Goal: Communication & Community: Share content

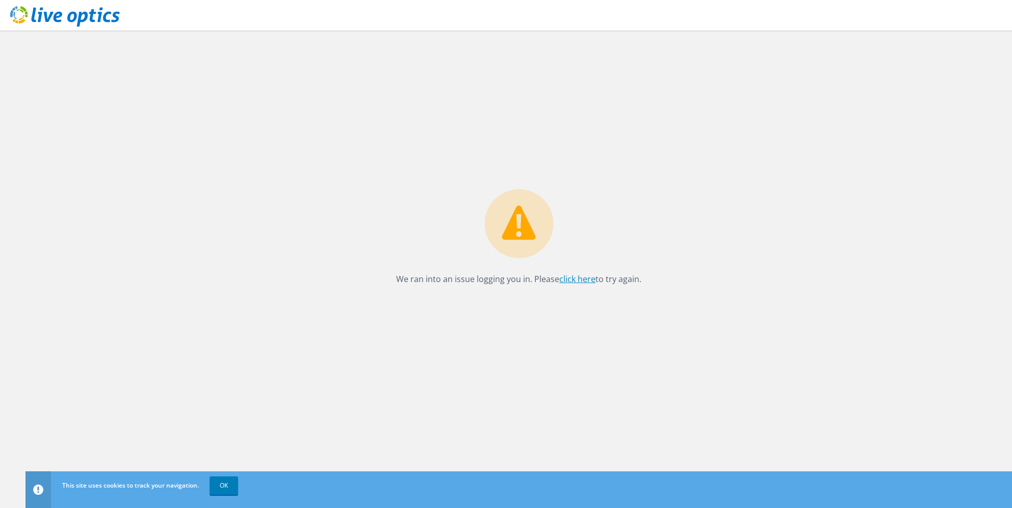
click at [572, 276] on link "click here" at bounding box center [578, 278] width 36 height 11
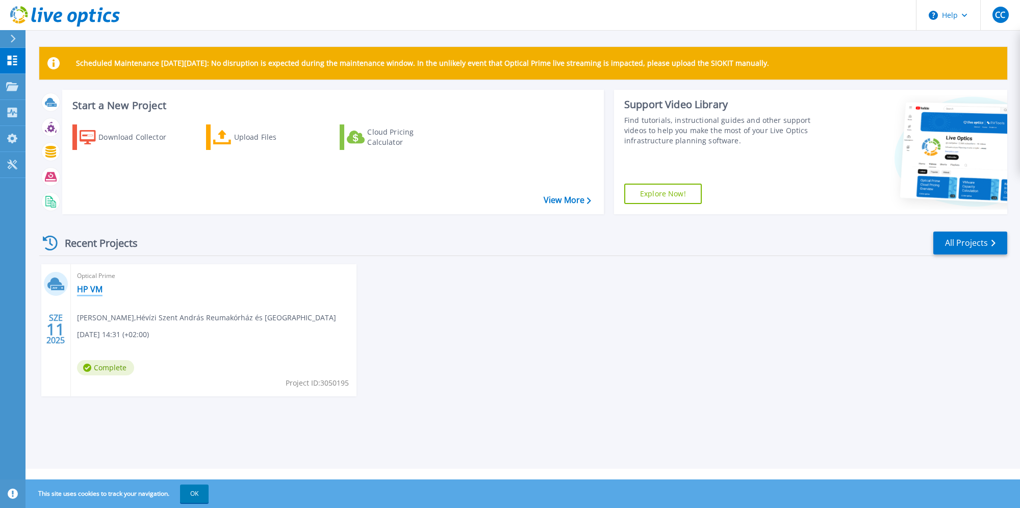
click at [92, 287] on link "HP VM" at bounding box center [90, 289] width 26 height 10
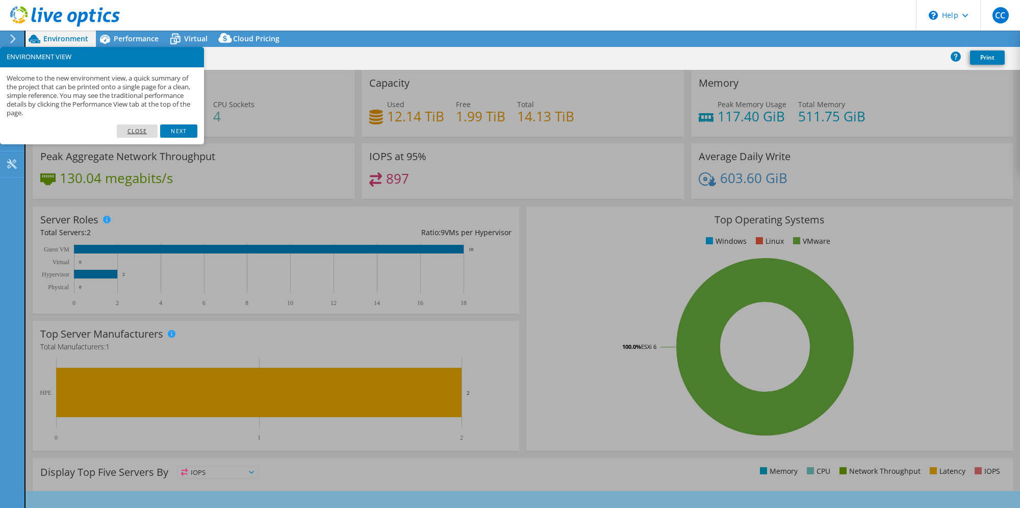
select select "USD"
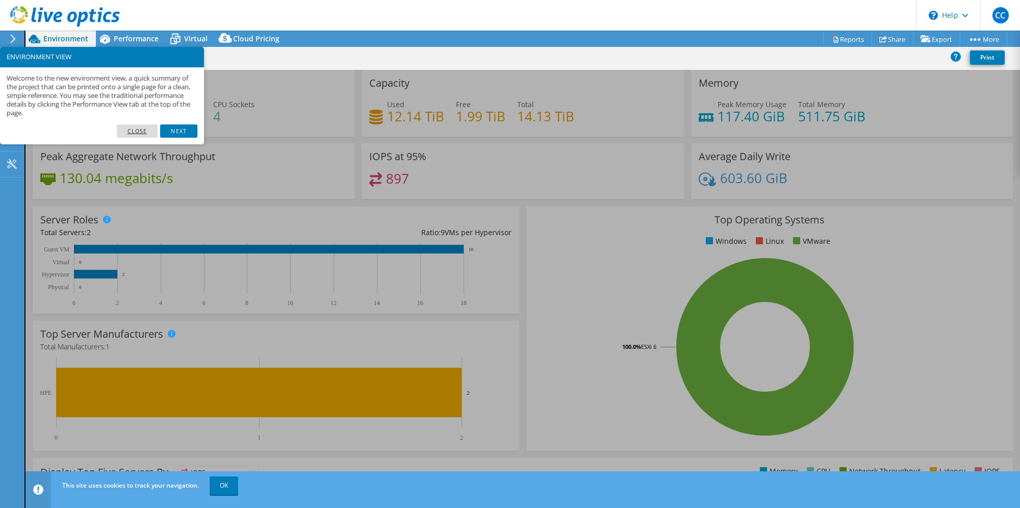
click at [135, 129] on link "Close" at bounding box center [137, 130] width 41 height 13
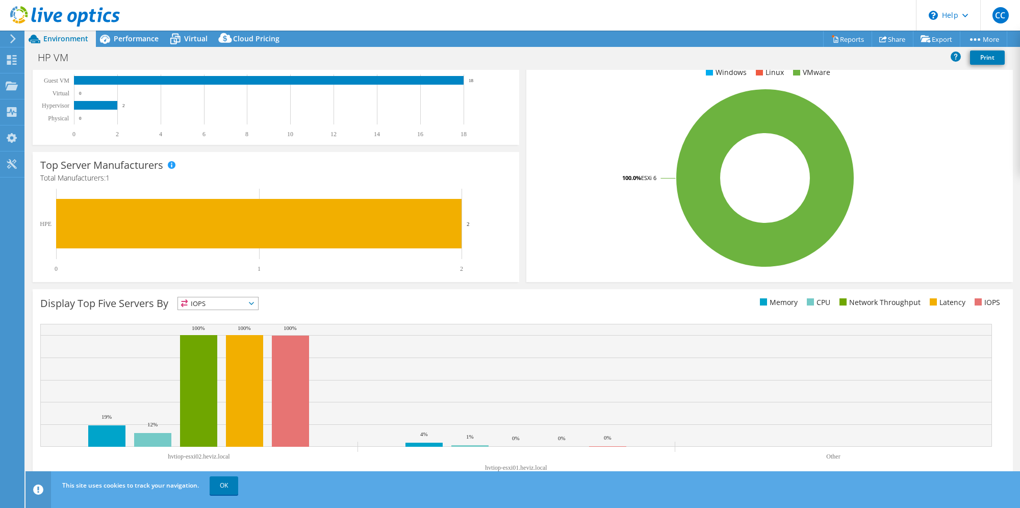
scroll to position [172, 0]
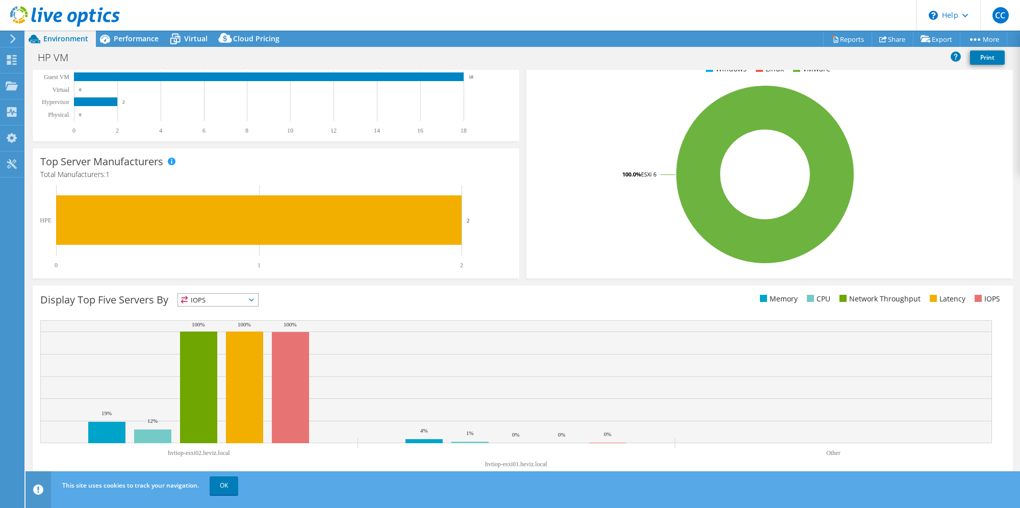
click at [217, 300] on span "IOPS" at bounding box center [218, 300] width 80 height 12
click at [214, 338] on li "CPU" at bounding box center [218, 342] width 80 height 14
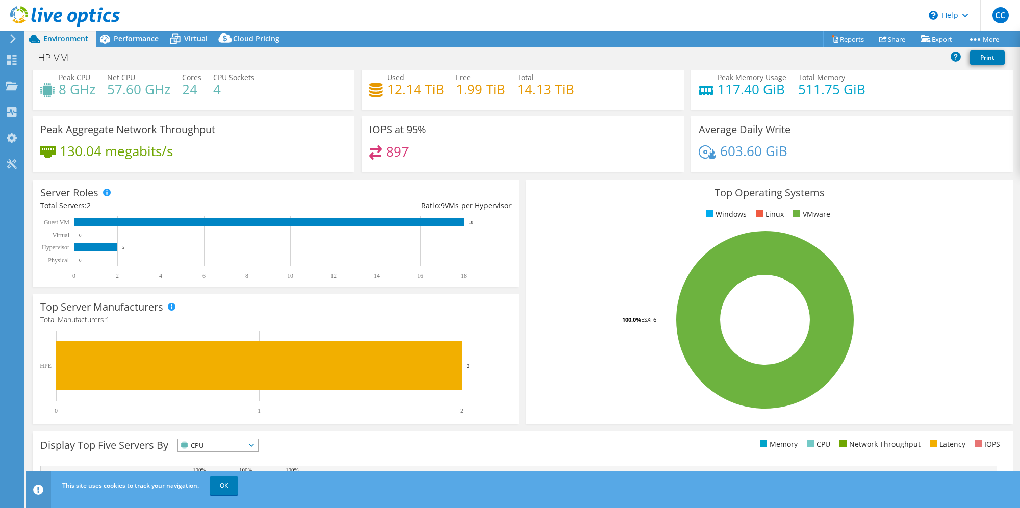
scroll to position [0, 0]
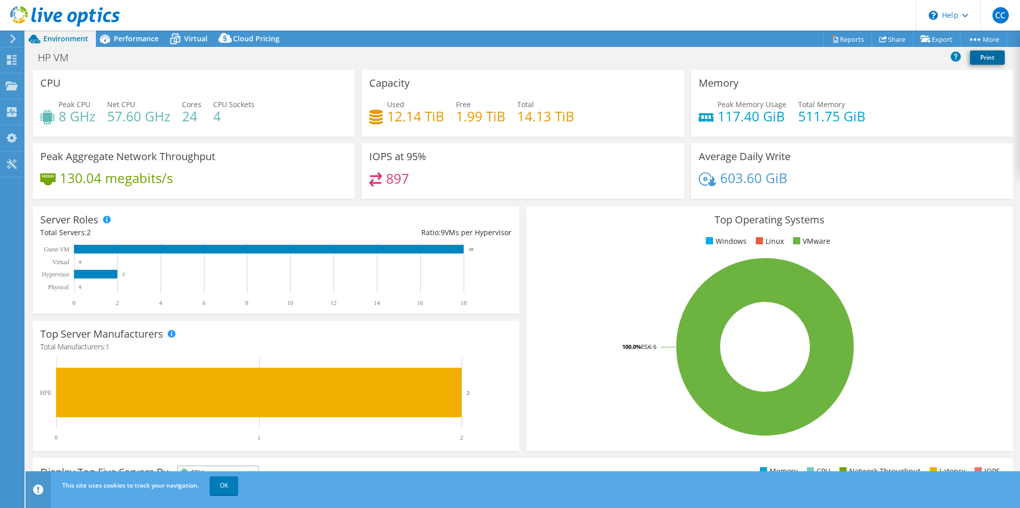
click at [980, 57] on link "Print" at bounding box center [987, 57] width 35 height 14
click at [887, 39] on link "Share" at bounding box center [893, 39] width 42 height 16
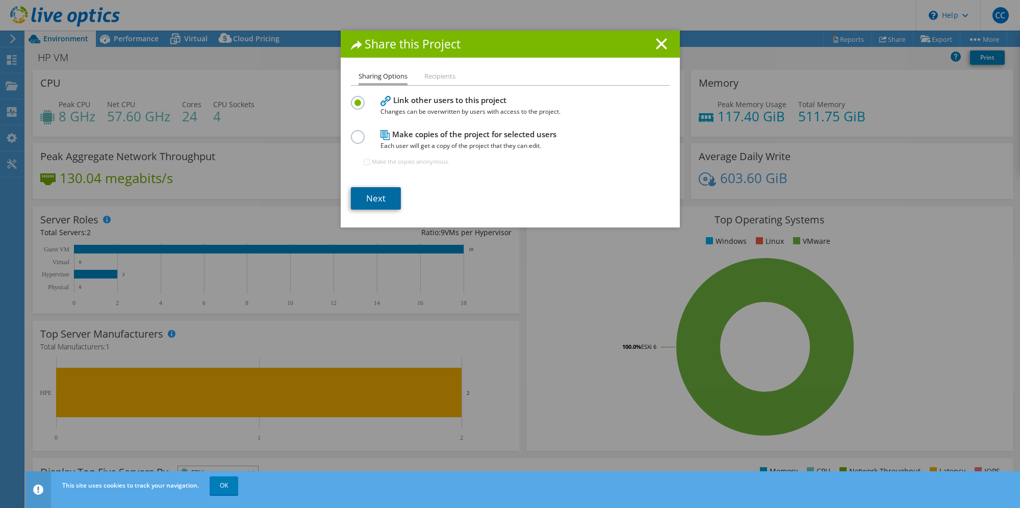
click at [370, 202] on link "Next" at bounding box center [376, 198] width 50 height 22
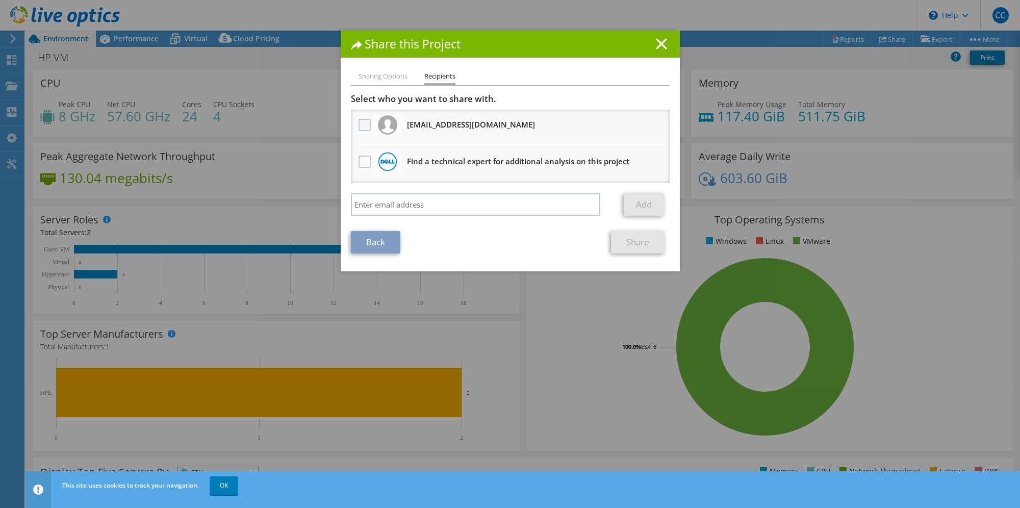
click at [359, 122] on label at bounding box center [366, 125] width 15 height 12
click at [0, 0] on input "checkbox" at bounding box center [0, 0] width 0 height 0
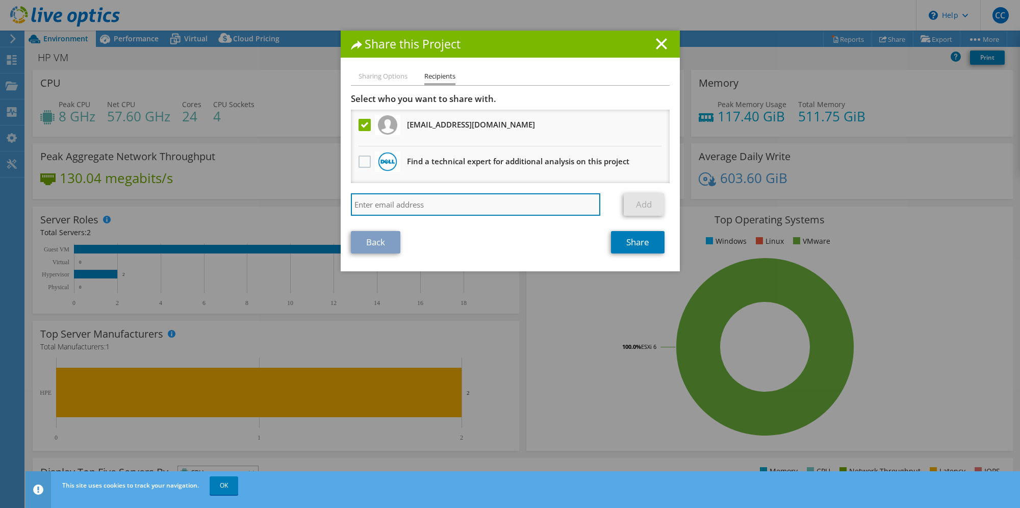
click at [443, 205] on input "search" at bounding box center [476, 204] width 250 height 22
paste input "[PERSON_NAME] <[EMAIL_ADDRESS][DOMAIN_NAME]>"
type input "[PERSON_NAME] <[EMAIL_ADDRESS][DOMAIN_NAME]>"
drag, startPoint x: 408, startPoint y: 200, endPoint x: 302, endPoint y: 202, distance: 106.1
click at [315, 202] on div "Share this Project Sharing Options Recipients Link other users to this project …" at bounding box center [510, 254] width 1020 height 447
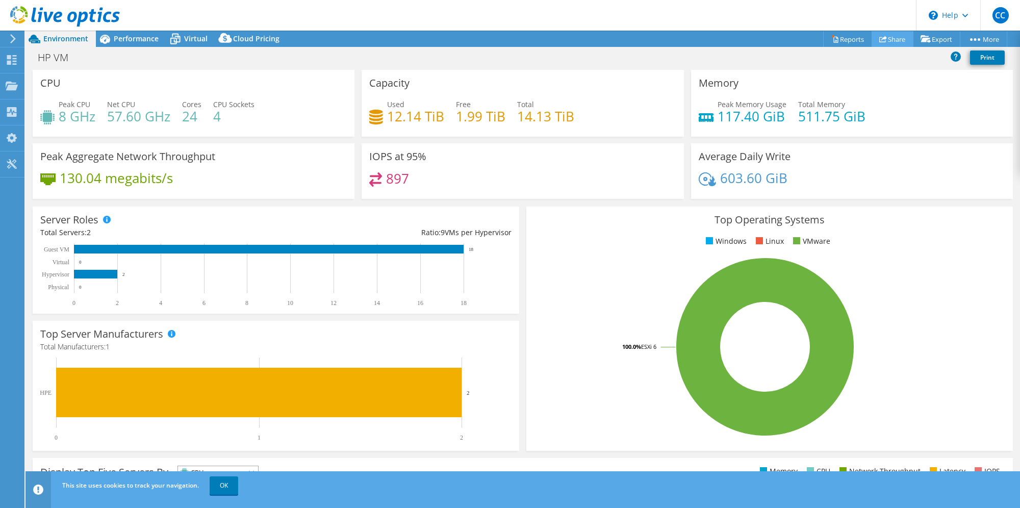
click at [879, 37] on icon at bounding box center [883, 39] width 8 height 8
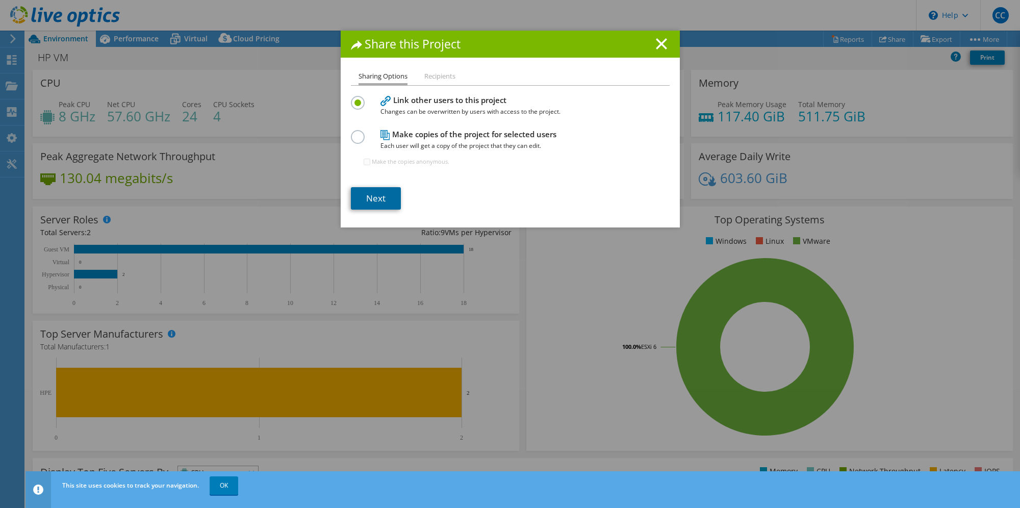
click at [371, 198] on link "Next" at bounding box center [376, 198] width 50 height 22
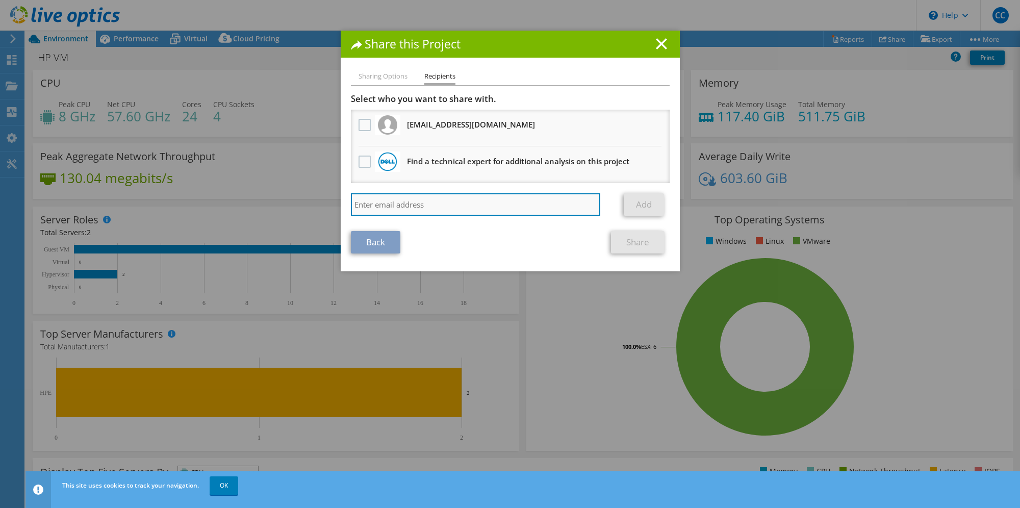
click at [442, 199] on input "search" at bounding box center [476, 204] width 250 height 22
click at [351, 120] on li "[EMAIL_ADDRESS][DOMAIN_NAME] Will receive an anonymous copy" at bounding box center [510, 128] width 319 height 37
click at [364, 123] on label at bounding box center [366, 125] width 15 height 12
click at [0, 0] on input "checkbox" at bounding box center [0, 0] width 0 height 0
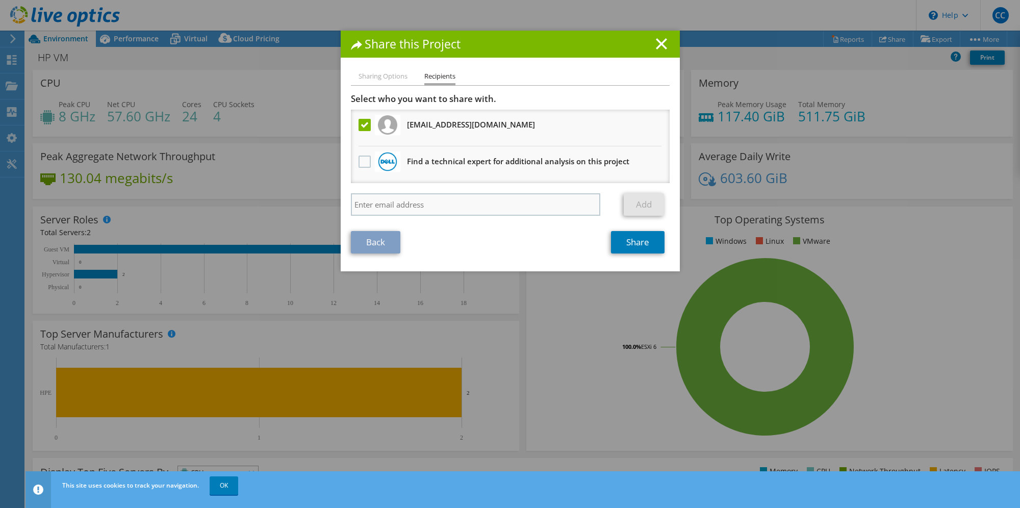
drag, startPoint x: 377, startPoint y: 215, endPoint x: 381, endPoint y: 206, distance: 10.3
click at [378, 214] on div "Add" at bounding box center [510, 207] width 319 height 28
click at [382, 205] on input "search" at bounding box center [476, 204] width 250 height 22
type input "[PERSON_NAME] <[EMAIL_ADDRESS][DOMAIN_NAME]>"
drag, startPoint x: 406, startPoint y: 205, endPoint x: 328, endPoint y: 206, distance: 78.1
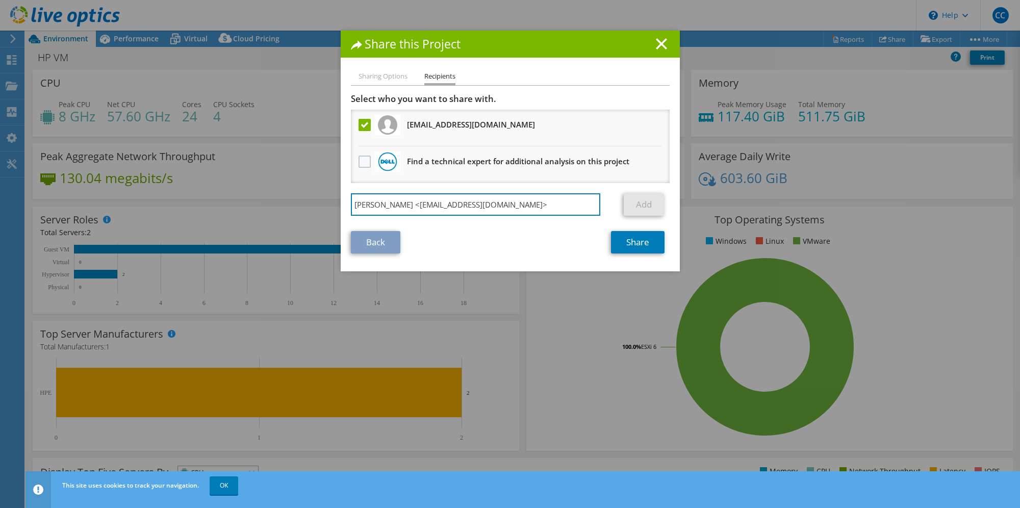
click at [328, 204] on div "Share this Project Sharing Options Recipients Link other users to this project …" at bounding box center [510, 254] width 1020 height 447
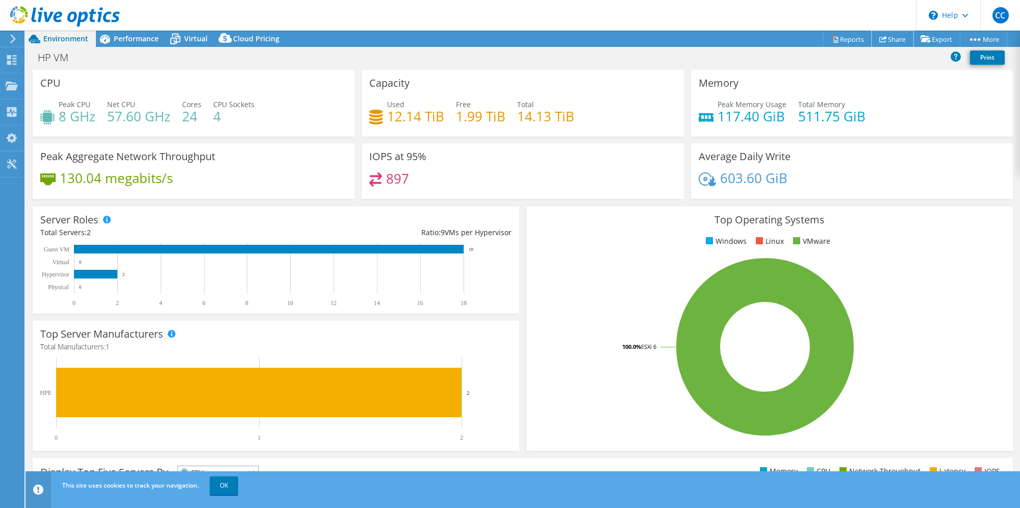
click at [889, 36] on link "Share" at bounding box center [893, 39] width 42 height 16
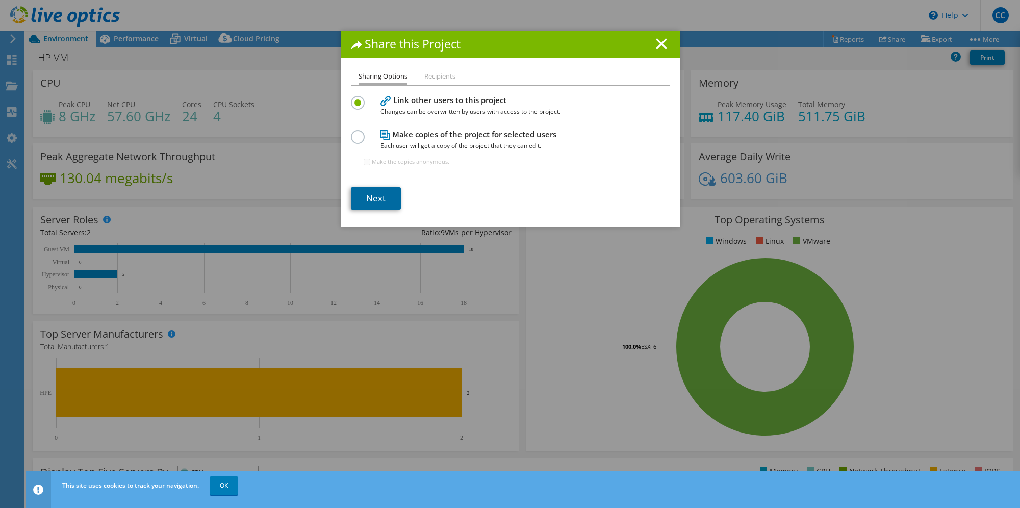
click at [376, 204] on link "Next" at bounding box center [376, 198] width 50 height 22
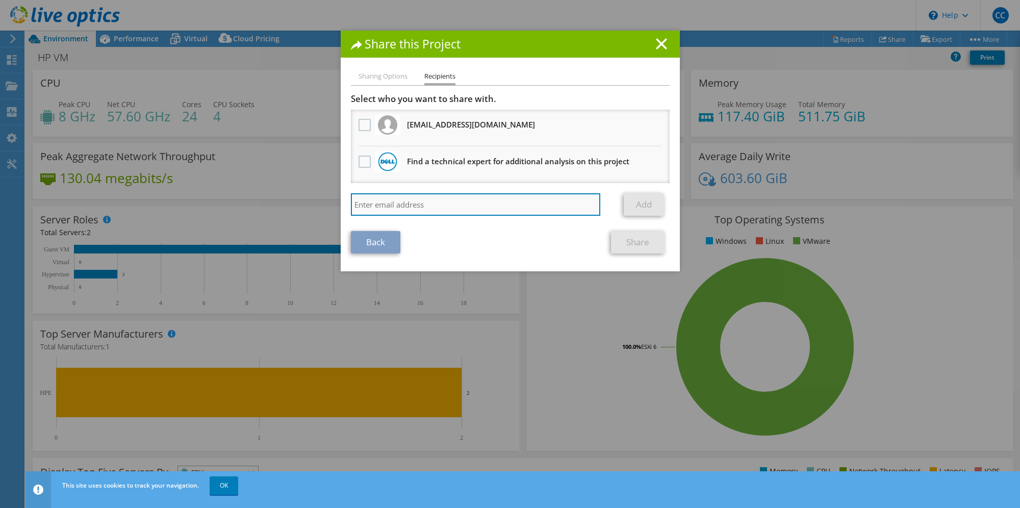
click at [418, 199] on input "search" at bounding box center [476, 204] width 250 height 22
paste input "[EMAIL_ADDRESS][DOMAIN_NAME]"
type input "[EMAIL_ADDRESS][DOMAIN_NAME]"
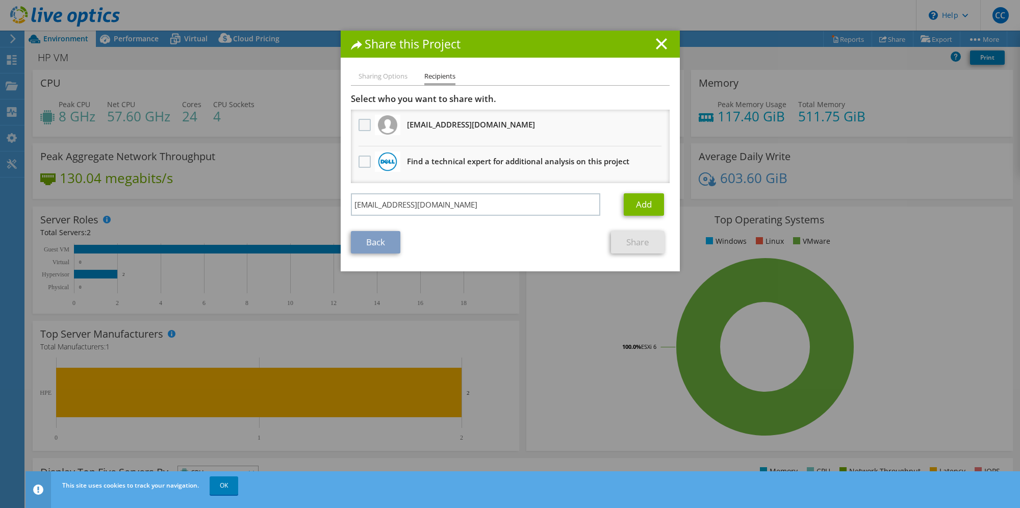
click at [363, 122] on label at bounding box center [366, 125] width 15 height 12
click at [0, 0] on input "checkbox" at bounding box center [0, 0] width 0 height 0
click at [638, 205] on link "Add" at bounding box center [644, 204] width 40 height 22
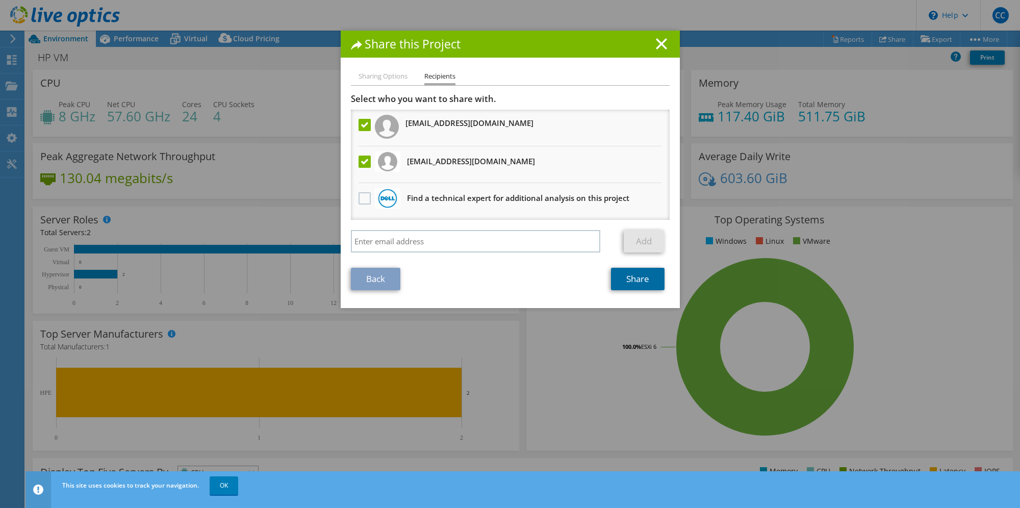
click at [640, 275] on link "Share" at bounding box center [638, 279] width 54 height 22
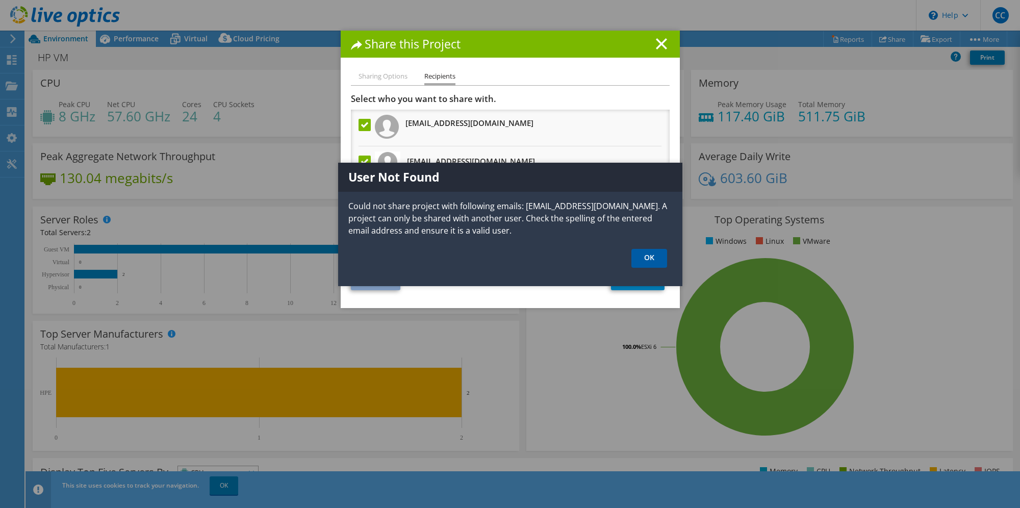
click at [652, 259] on link "OK" at bounding box center [649, 258] width 36 height 19
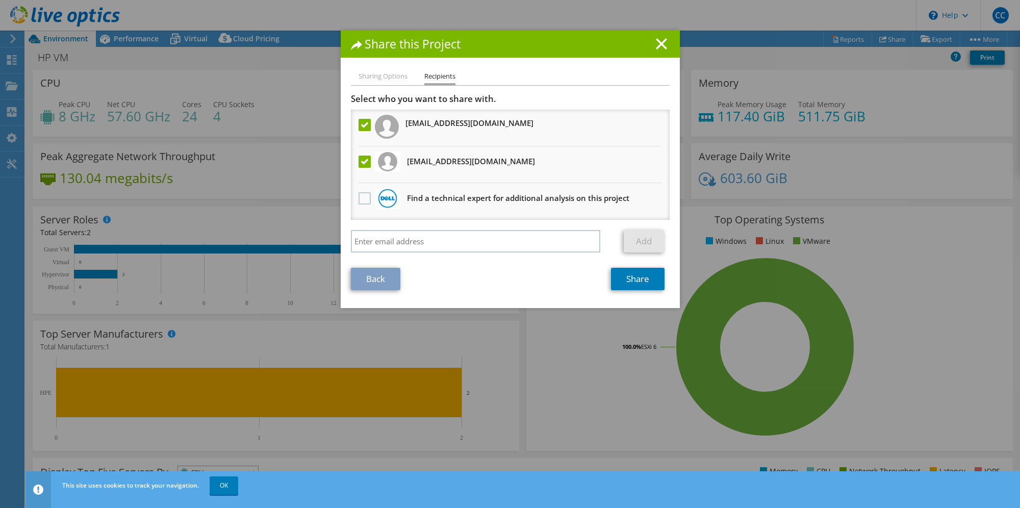
click at [361, 125] on label at bounding box center [366, 125] width 15 height 12
click at [0, 0] on input "checkbox" at bounding box center [0, 0] width 0 height 0
click at [633, 275] on link "Share" at bounding box center [638, 279] width 54 height 22
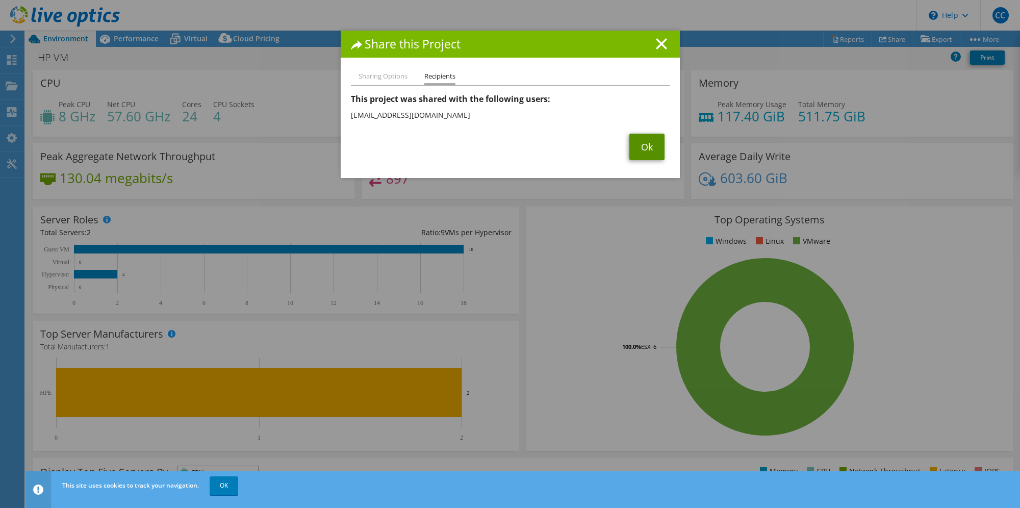
click at [646, 153] on link "Ok" at bounding box center [646, 147] width 35 height 27
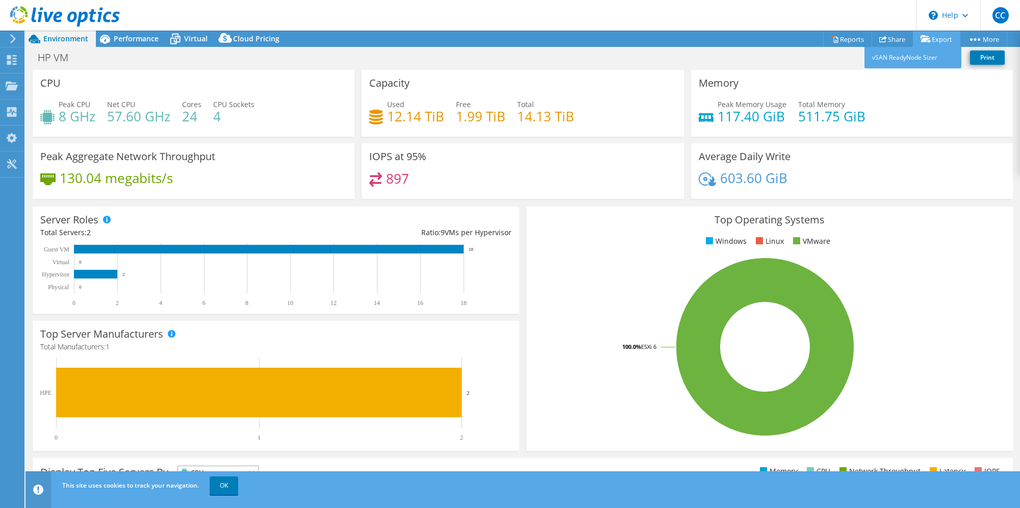
click at [932, 38] on link "Export" at bounding box center [936, 39] width 47 height 16
click at [887, 38] on link "Share" at bounding box center [893, 39] width 42 height 16
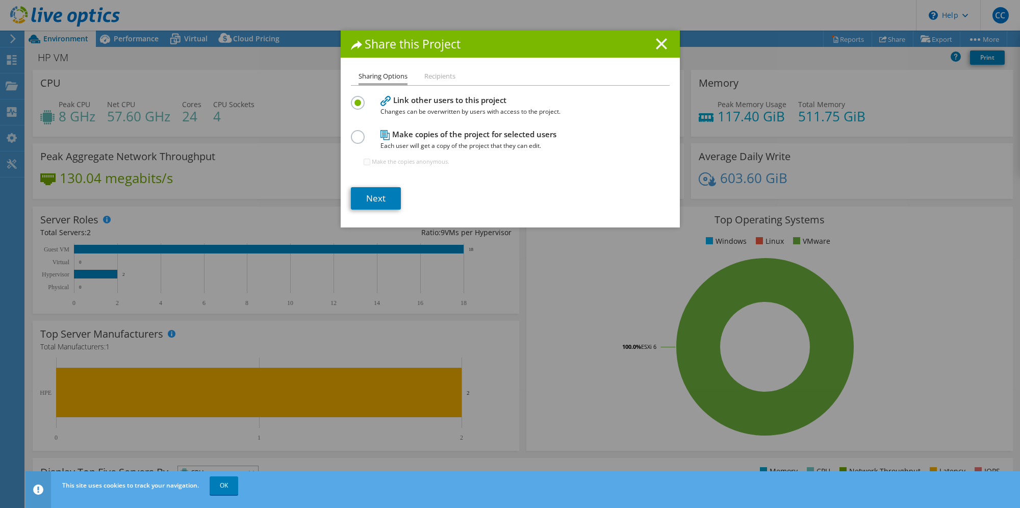
click at [656, 44] on icon at bounding box center [661, 43] width 11 height 11
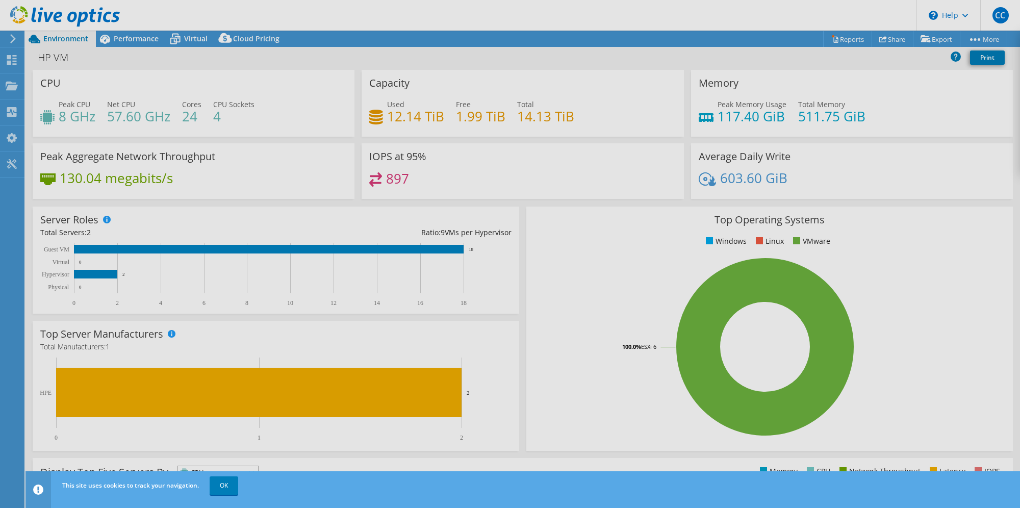
click at [845, 39] on div at bounding box center [510, 254] width 1020 height 508
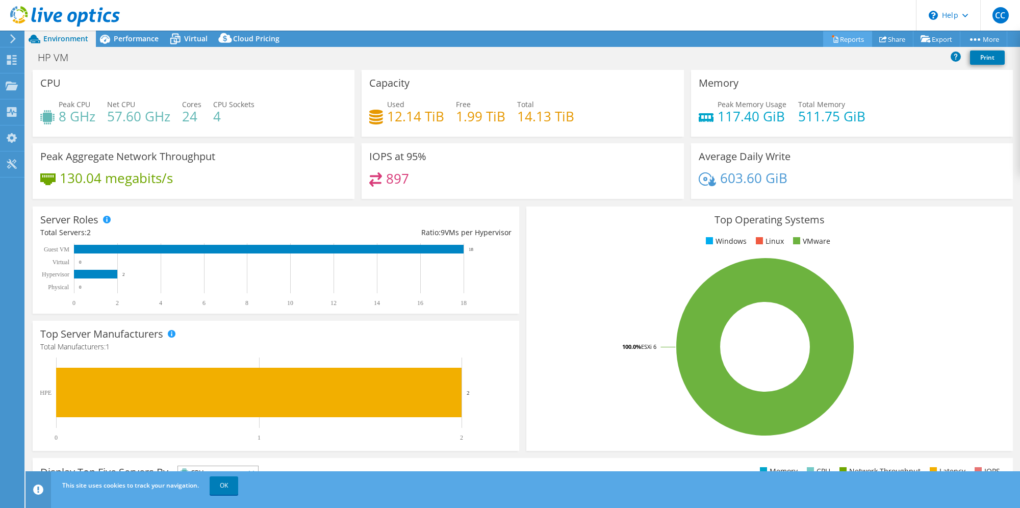
click at [845, 39] on link "Reports" at bounding box center [847, 39] width 49 height 16
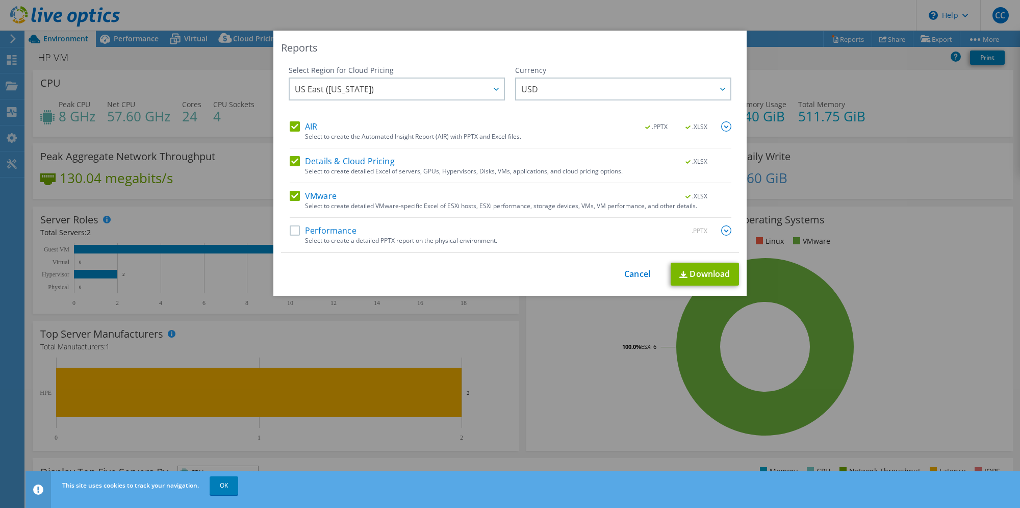
click at [332, 233] on label "Performance" at bounding box center [323, 230] width 67 height 10
click at [0, 0] on input "Performance" at bounding box center [0, 0] width 0 height 0
click at [634, 275] on link "Cancel" at bounding box center [637, 274] width 26 height 10
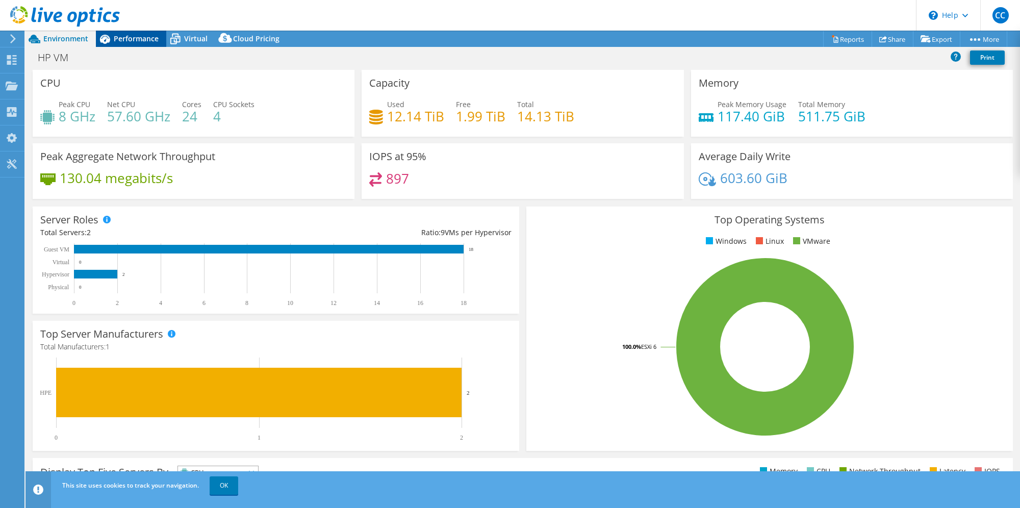
click at [116, 39] on span "Performance" at bounding box center [136, 39] width 45 height 10
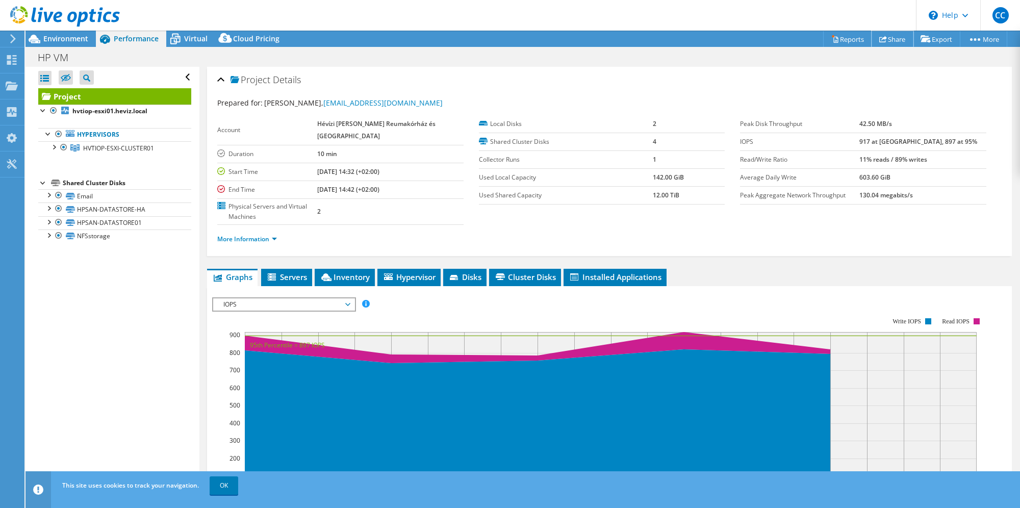
click at [890, 39] on link "Share" at bounding box center [893, 39] width 42 height 16
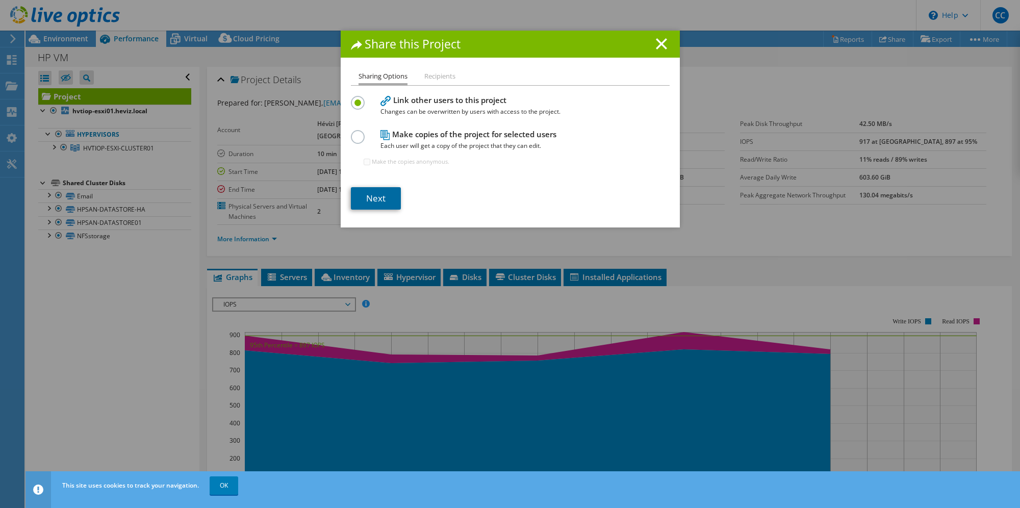
click at [375, 198] on link "Next" at bounding box center [376, 198] width 50 height 22
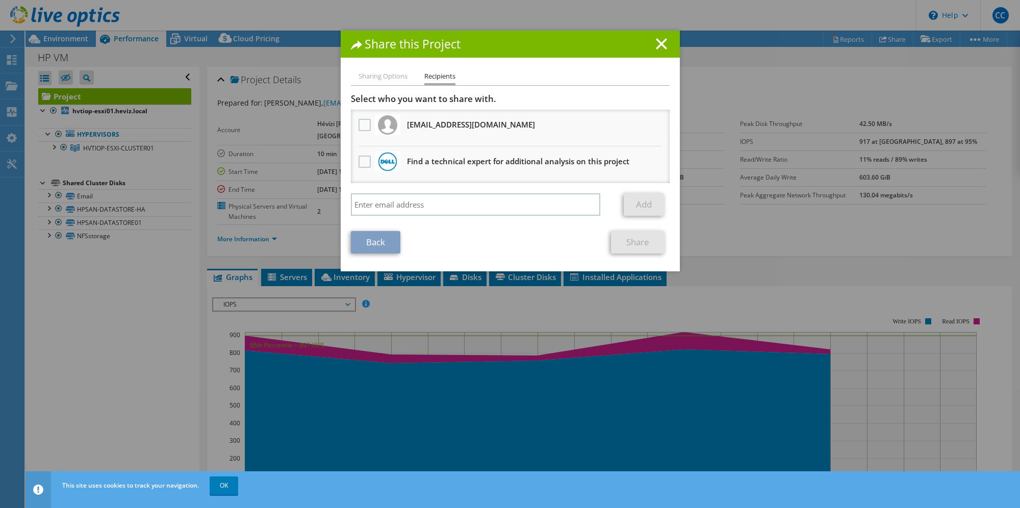
drag, startPoint x: 532, startPoint y: 122, endPoint x: 404, endPoint y: 121, distance: 128.5
click at [404, 121] on li "[EMAIL_ADDRESS][DOMAIN_NAME] Will receive an anonymous copy" at bounding box center [510, 128] width 319 height 37
copy h3 "[EMAIL_ADDRESS][DOMAIN_NAME]"
click at [657, 42] on icon at bounding box center [661, 43] width 11 height 11
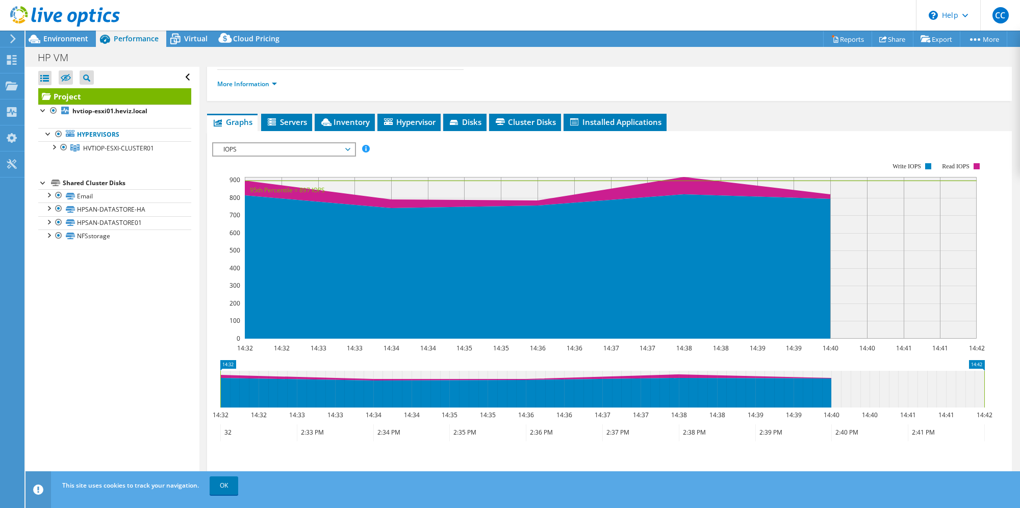
scroll to position [102, 0]
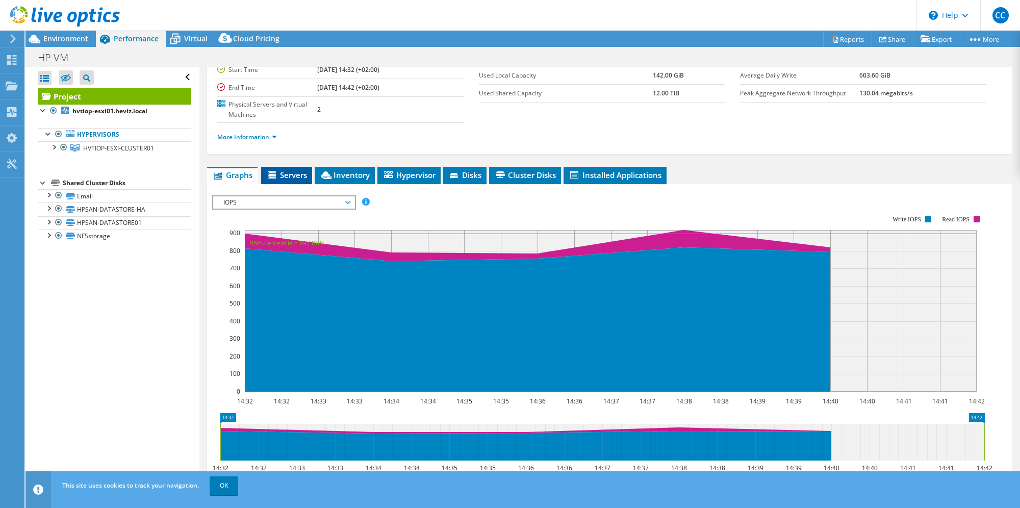
click at [287, 170] on span "Servers" at bounding box center [286, 175] width 41 height 10
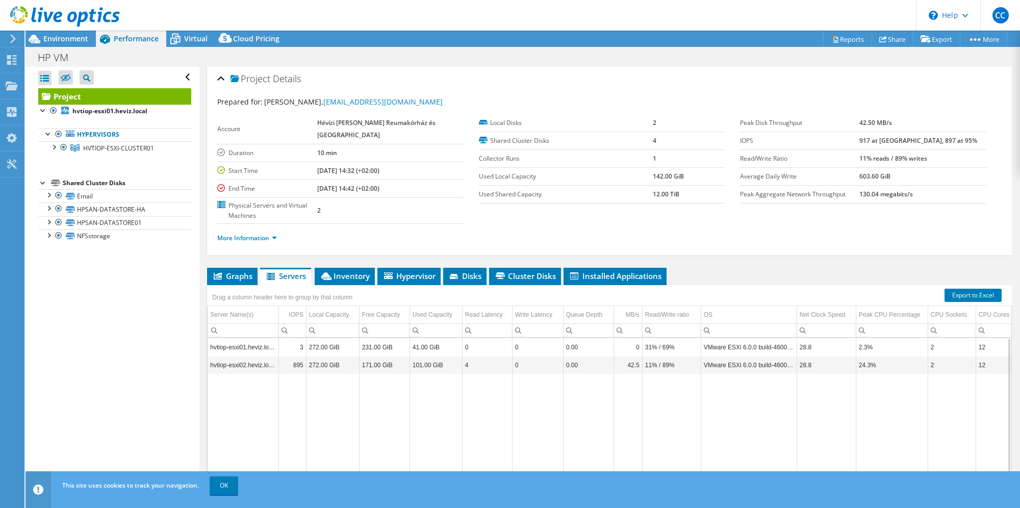
scroll to position [0, 0]
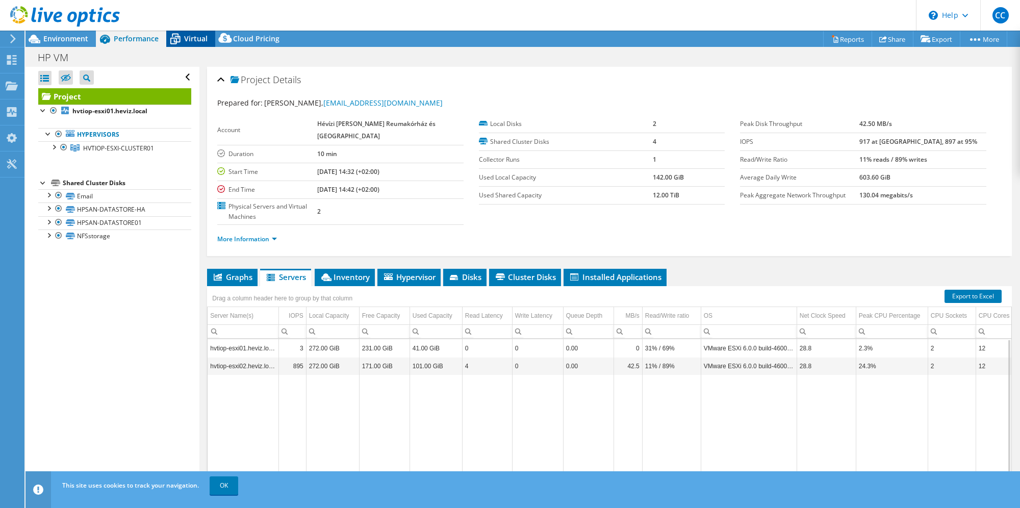
click at [184, 39] on span "Virtual" at bounding box center [195, 39] width 23 height 10
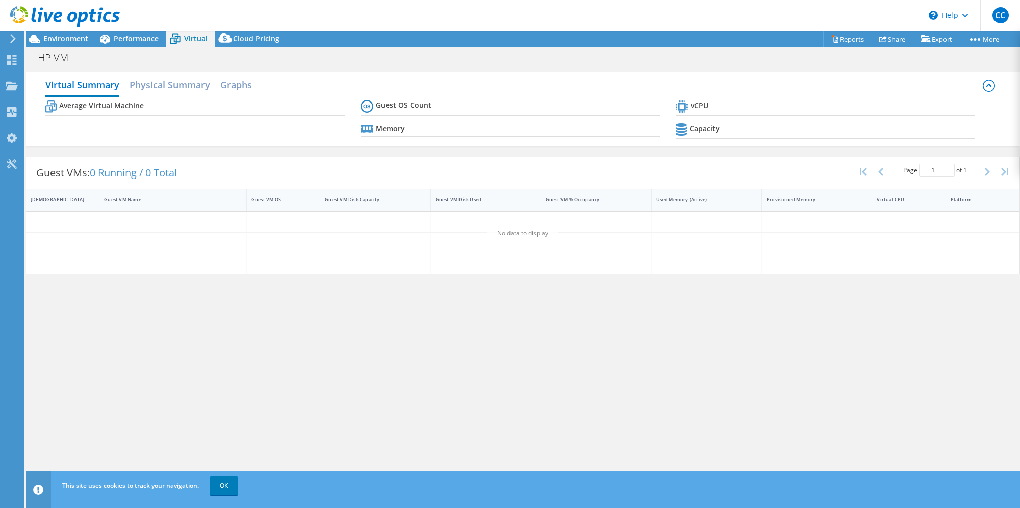
click at [69, 33] on div at bounding box center [60, 17] width 120 height 34
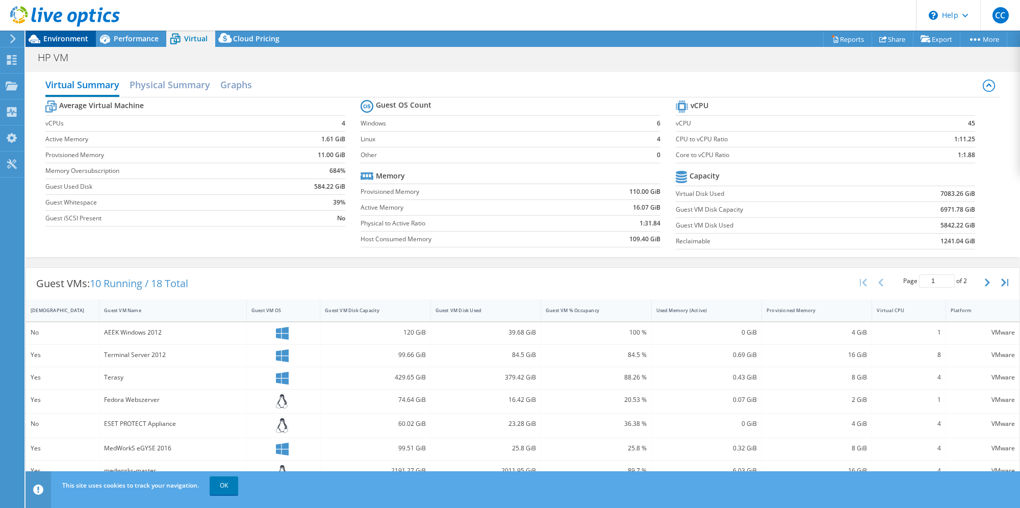
click at [64, 39] on span "Environment" at bounding box center [65, 39] width 45 height 10
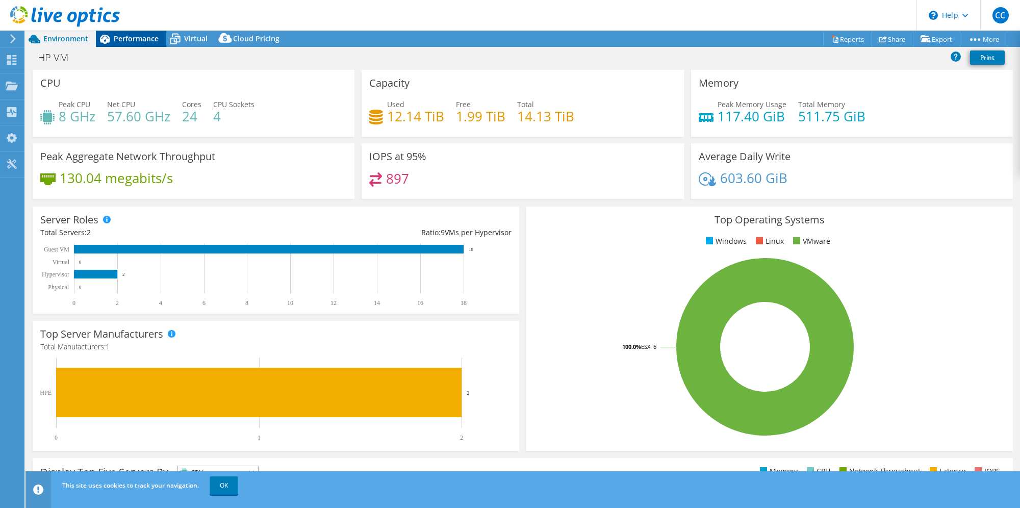
click at [132, 40] on span "Performance" at bounding box center [136, 39] width 45 height 10
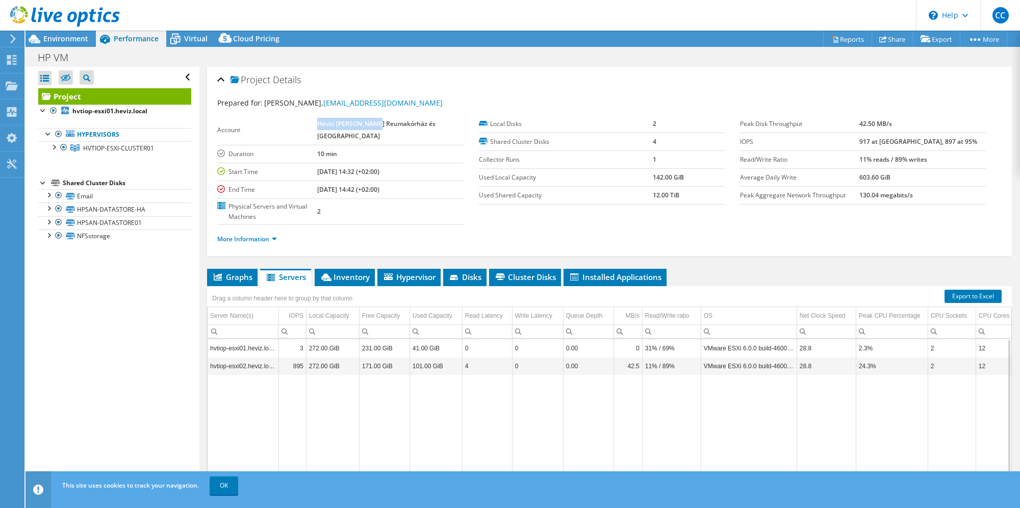
drag, startPoint x: 387, startPoint y: 128, endPoint x: 266, endPoint y: 105, distance: 123.6
click at [266, 105] on section "Prepared for: [PERSON_NAME], [EMAIL_ADDRESS][DOMAIN_NAME] Account Hévízi [PERSO…" at bounding box center [609, 175] width 784 height 156
click at [520, 165] on td "Collector Runs" at bounding box center [566, 159] width 174 height 18
click at [362, 272] on span "Inventory" at bounding box center [345, 277] width 50 height 10
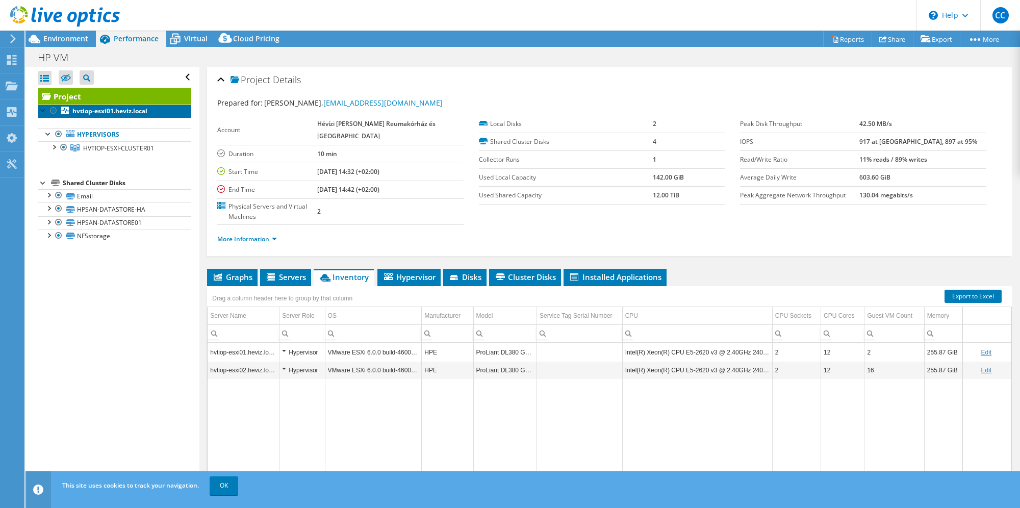
click at [120, 112] on b "hvtiop-esxi01.heviz.local" at bounding box center [109, 111] width 75 height 9
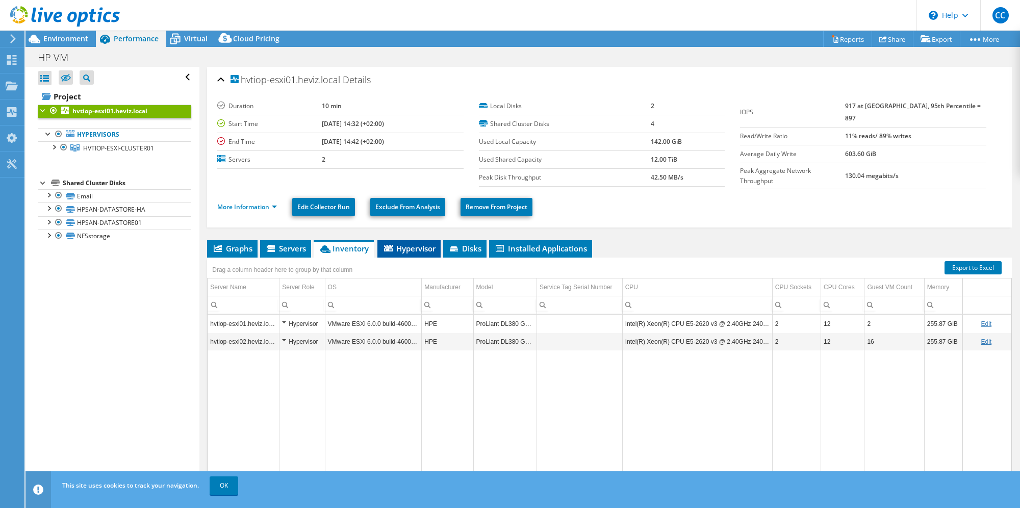
click at [421, 245] on span "Hypervisor" at bounding box center [409, 248] width 53 height 10
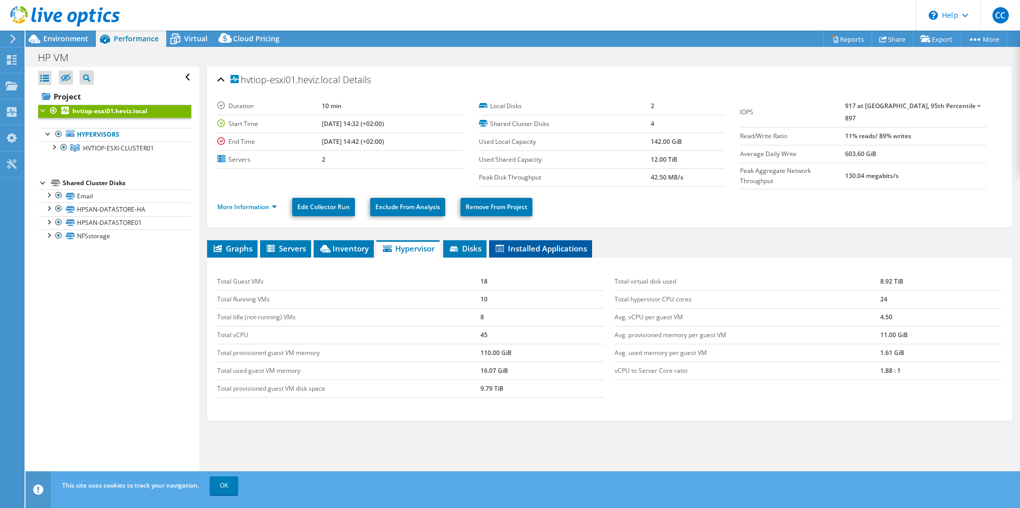
click at [514, 243] on span "Installed Applications" at bounding box center [540, 248] width 93 height 10
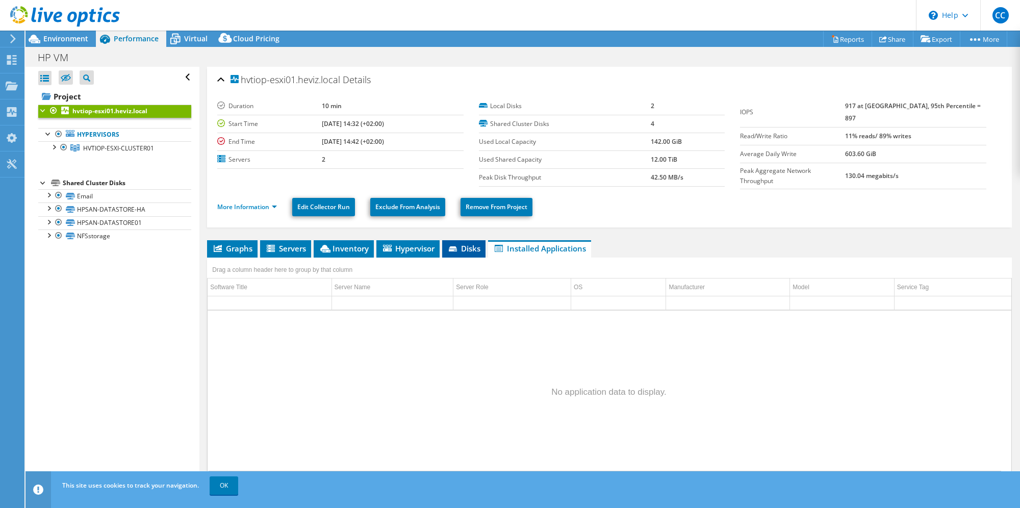
click at [461, 243] on span "Disks" at bounding box center [463, 248] width 33 height 10
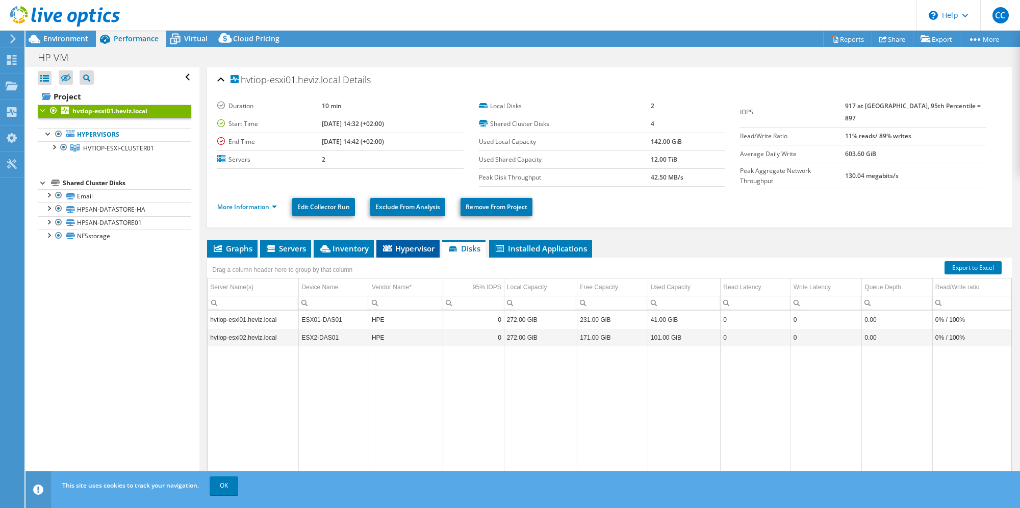
click at [422, 247] on span "Hypervisor" at bounding box center [408, 248] width 53 height 10
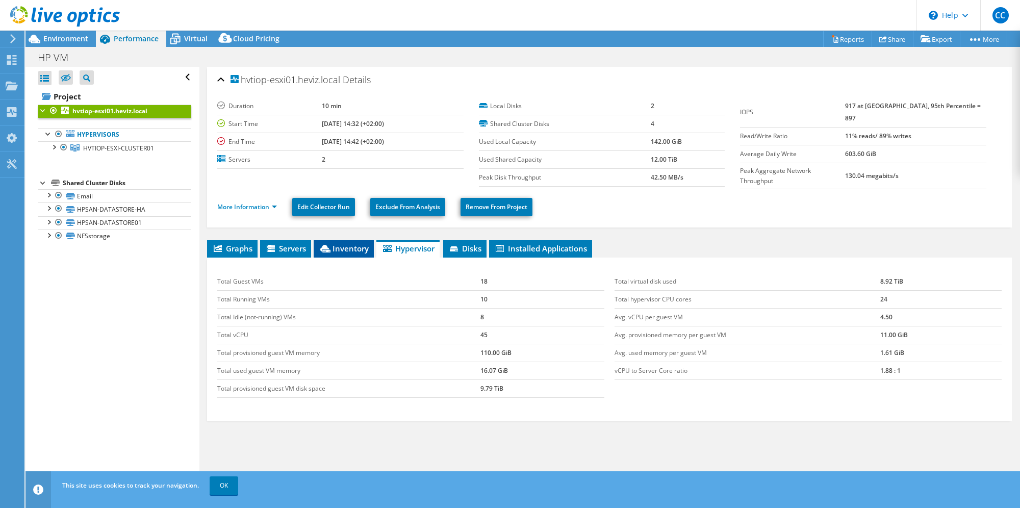
click at [357, 243] on span "Inventory" at bounding box center [344, 248] width 50 height 10
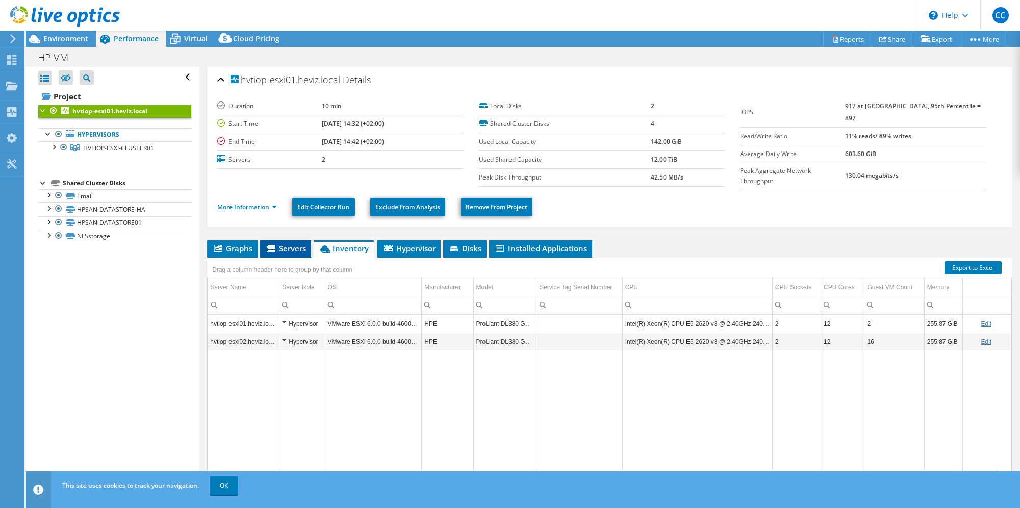
click at [292, 243] on span "Servers" at bounding box center [285, 248] width 41 height 10
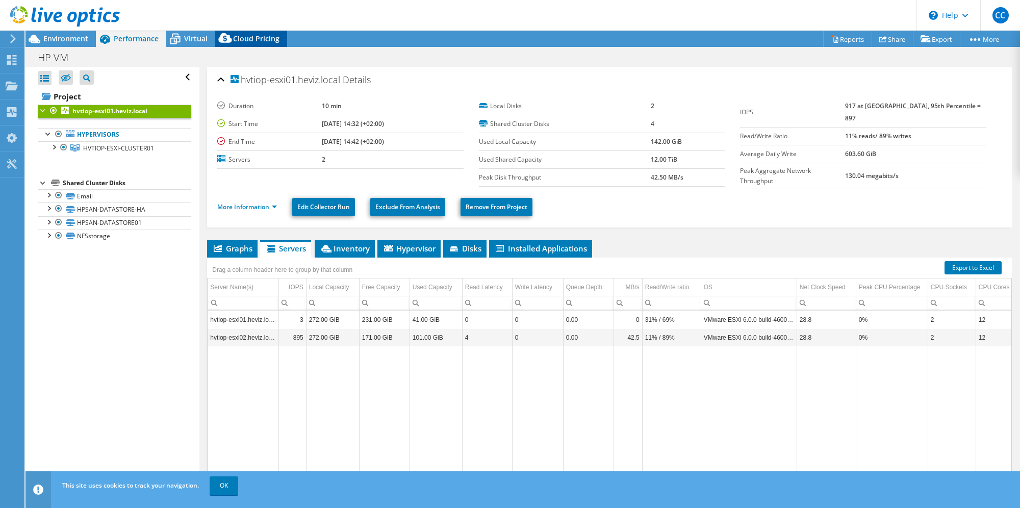
click at [251, 45] on div "Cloud Pricing" at bounding box center [251, 39] width 72 height 16
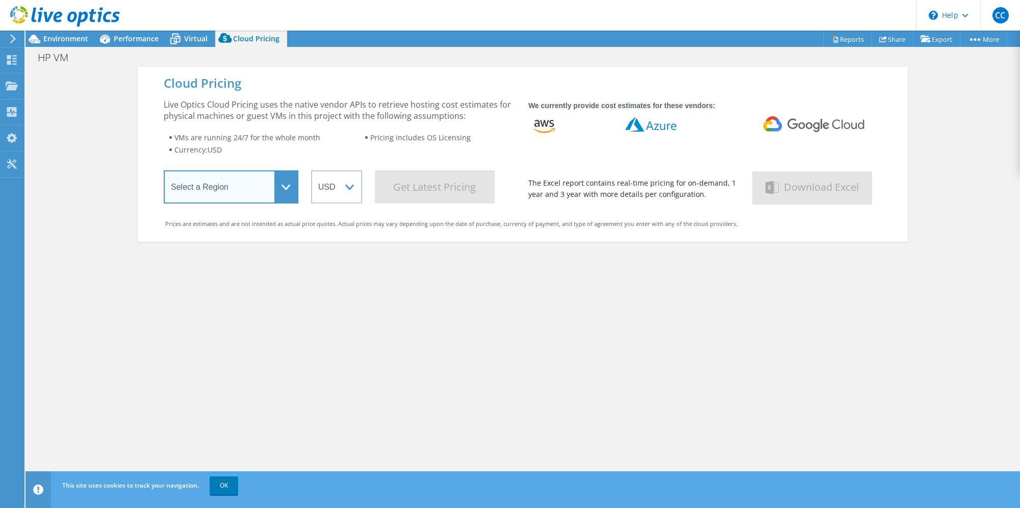
click at [277, 188] on select "Select a Region [GEOGRAPHIC_DATA] ([GEOGRAPHIC_DATA]) [GEOGRAPHIC_DATA] ([GEOGR…" at bounding box center [231, 186] width 135 height 33
click at [276, 188] on select "Select a Region [GEOGRAPHIC_DATA] ([GEOGRAPHIC_DATA]) [GEOGRAPHIC_DATA] ([GEOGR…" at bounding box center [231, 186] width 135 height 33
click at [237, 190] on select "Select a Region [GEOGRAPHIC_DATA] ([GEOGRAPHIC_DATA]) [GEOGRAPHIC_DATA] ([GEOGR…" at bounding box center [231, 186] width 135 height 33
select select "EULondon"
click at [164, 172] on select "Select a Region [GEOGRAPHIC_DATA] ([GEOGRAPHIC_DATA]) [GEOGRAPHIC_DATA] ([GEOGR…" at bounding box center [231, 186] width 135 height 33
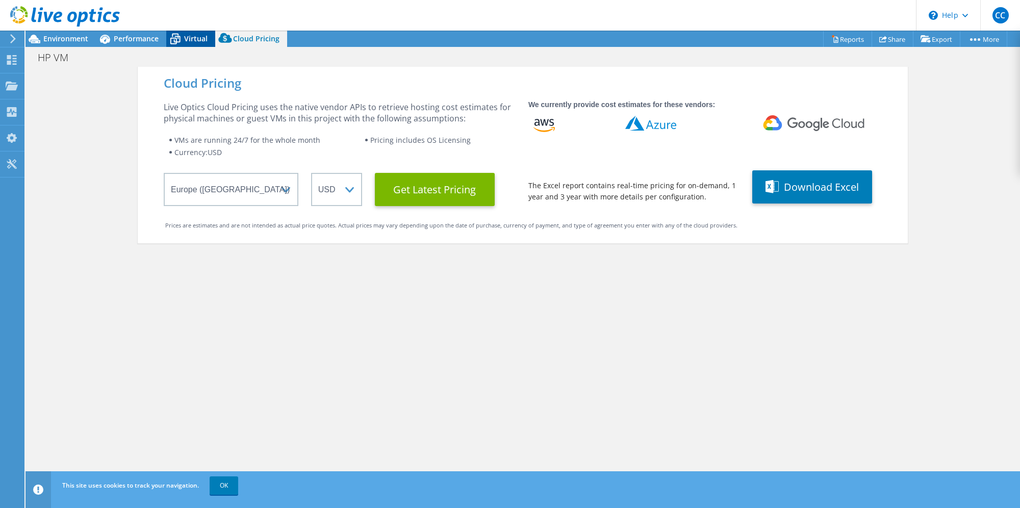
click at [191, 32] on div "Virtual" at bounding box center [190, 39] width 49 height 16
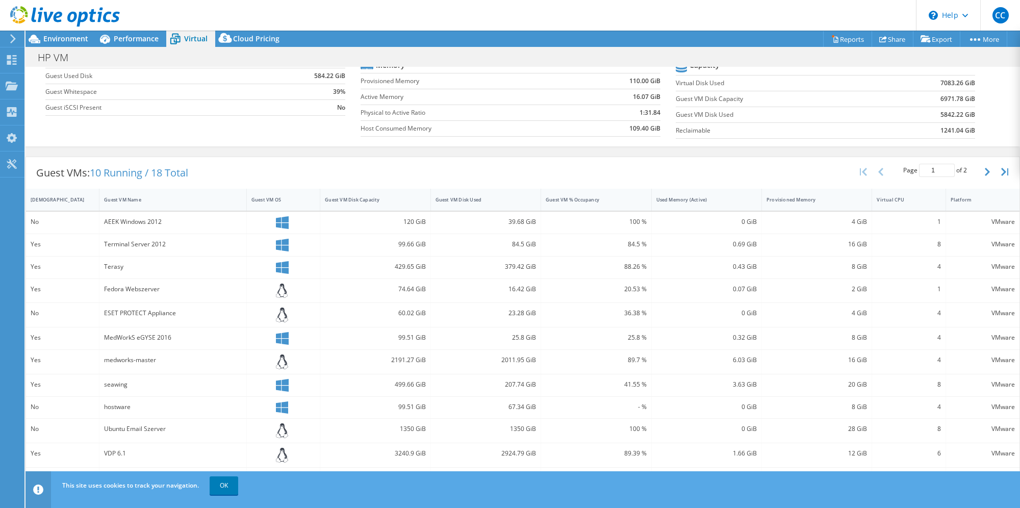
scroll to position [184, 0]
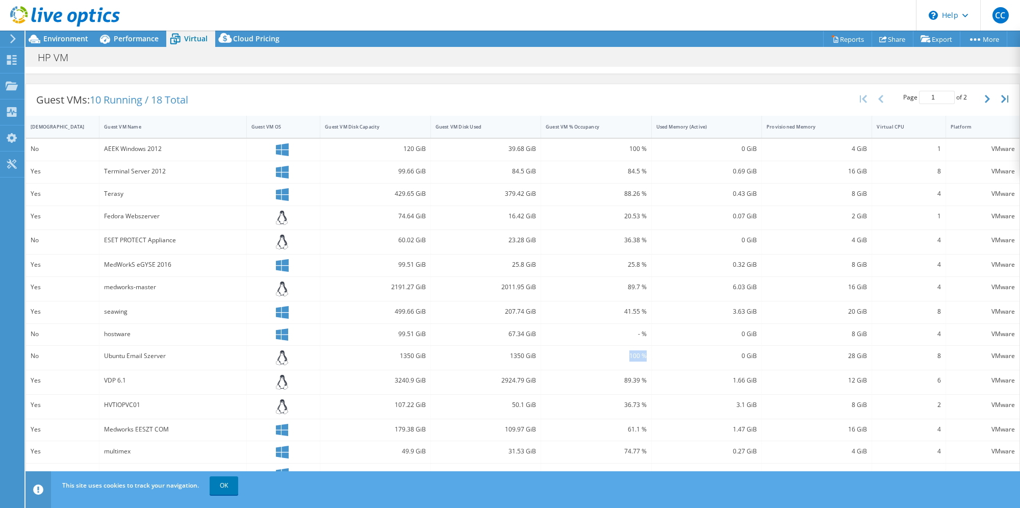
drag, startPoint x: 645, startPoint y: 352, endPoint x: 598, endPoint y: 351, distance: 46.9
click at [598, 351] on div "100 %" at bounding box center [596, 358] width 110 height 24
drag, startPoint x: 745, startPoint y: 347, endPoint x: 734, endPoint y: 350, distance: 11.1
click at [734, 350] on div "0 GiB" at bounding box center [706, 355] width 100 height 11
click at [228, 481] on link "OK" at bounding box center [224, 485] width 29 height 18
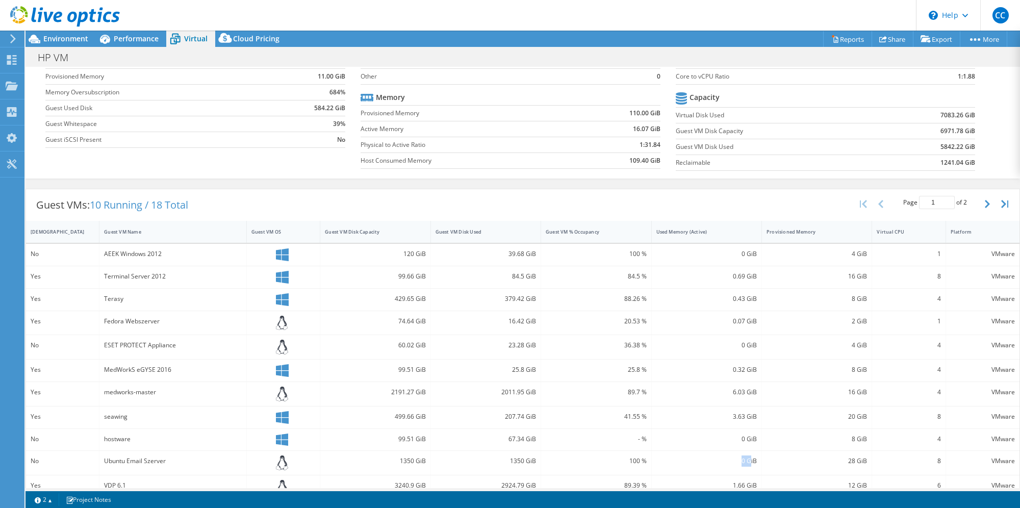
scroll to position [0, 0]
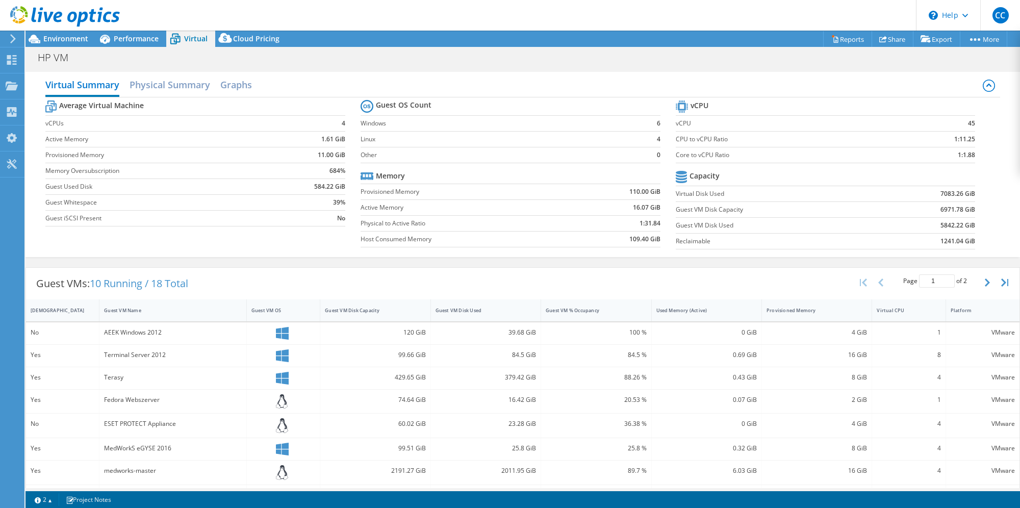
click at [282, 329] on icon at bounding box center [282, 333] width 13 height 13
click at [141, 327] on div "AEEK Windows 2012" at bounding box center [173, 332] width 138 height 11
click at [276, 328] on icon at bounding box center [282, 333] width 13 height 13
drag, startPoint x: 275, startPoint y: 328, endPoint x: 294, endPoint y: 328, distance: 18.4
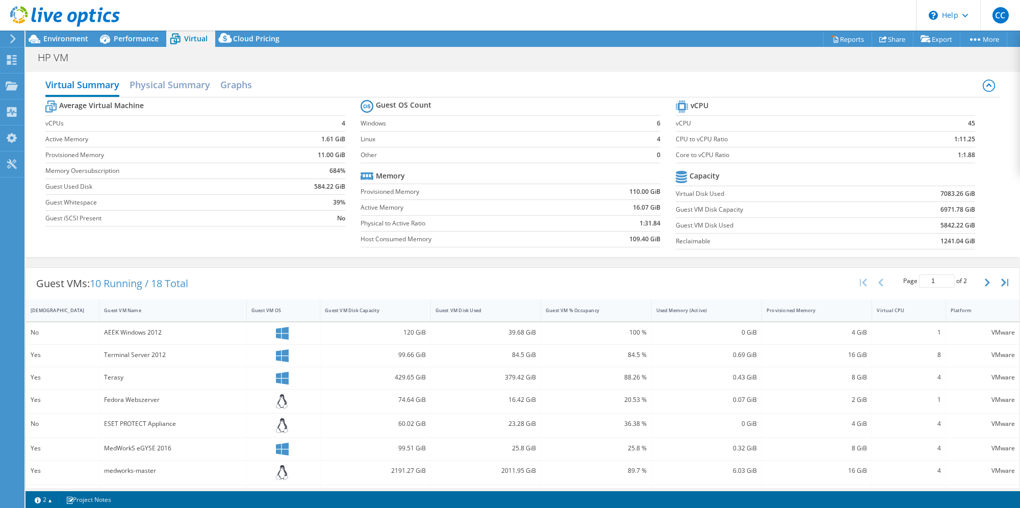
click at [294, 328] on div at bounding box center [283, 333] width 64 height 13
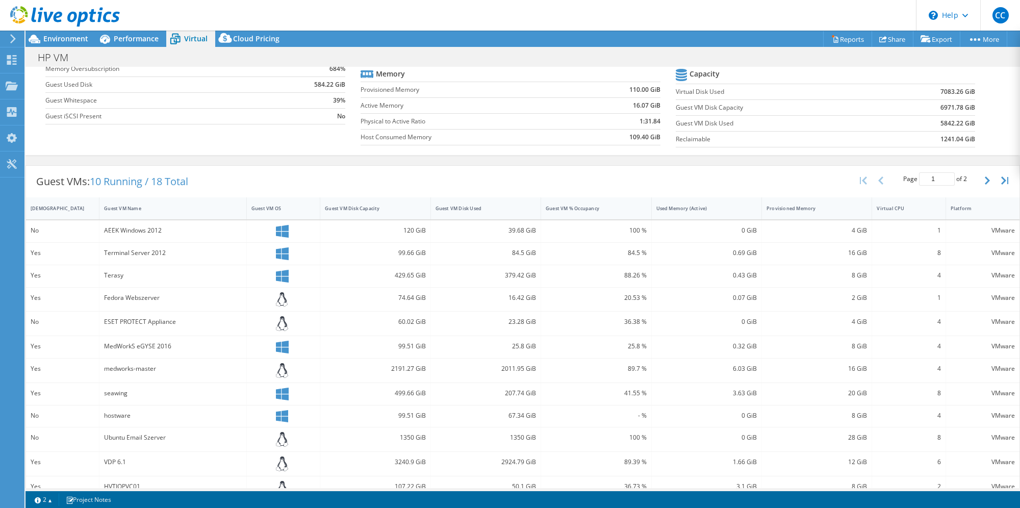
scroll to position [184, 0]
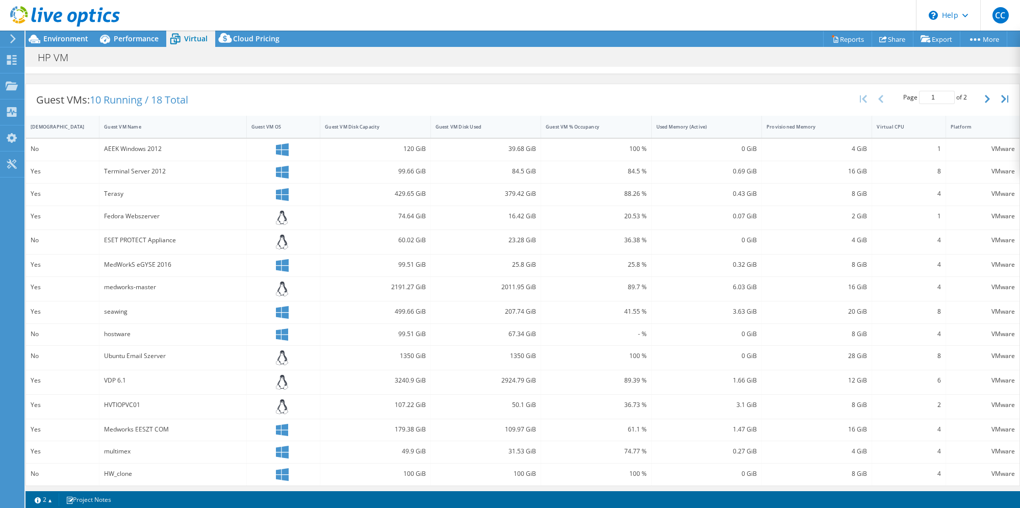
drag, startPoint x: 276, startPoint y: 483, endPoint x: 402, endPoint y: 493, distance: 126.9
click at [402, 493] on div "This project has been archived. No changes can be made, and graphs and summary …" at bounding box center [523, 269] width 995 height 477
drag, startPoint x: 402, startPoint y: 493, endPoint x: 568, endPoint y: 298, distance: 256.2
click at [562, 306] on div "41.55 %" at bounding box center [596, 311] width 100 height 11
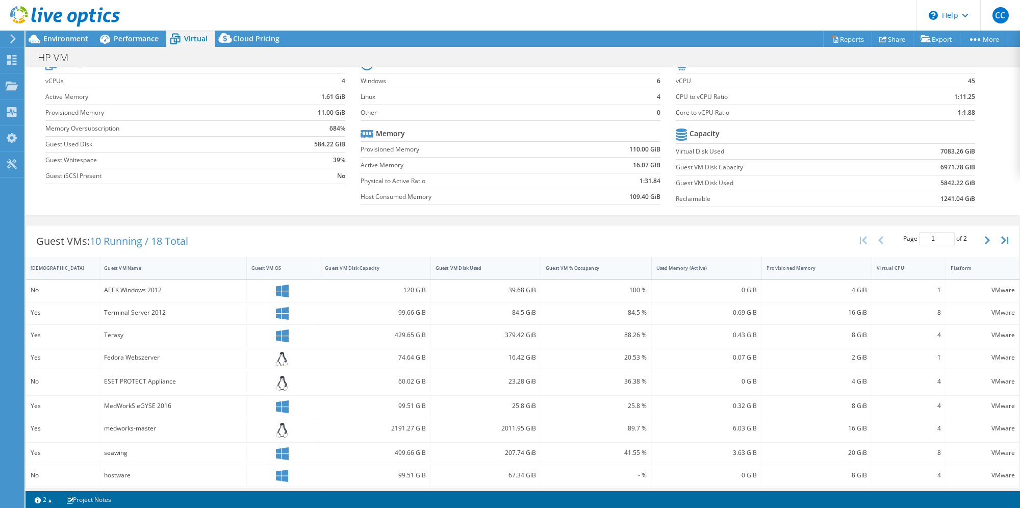
scroll to position [0, 0]
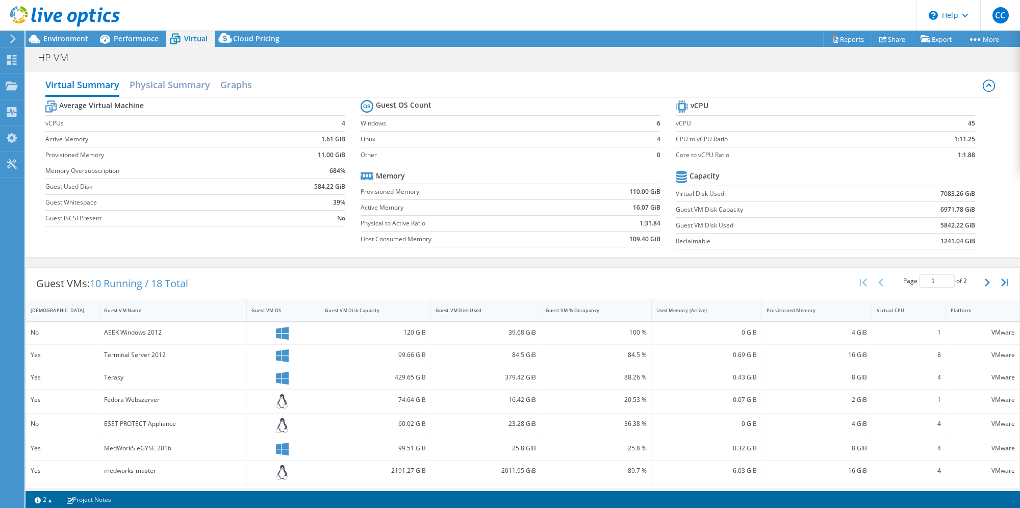
click at [980, 284] on button "button" at bounding box center [988, 282] width 17 height 19
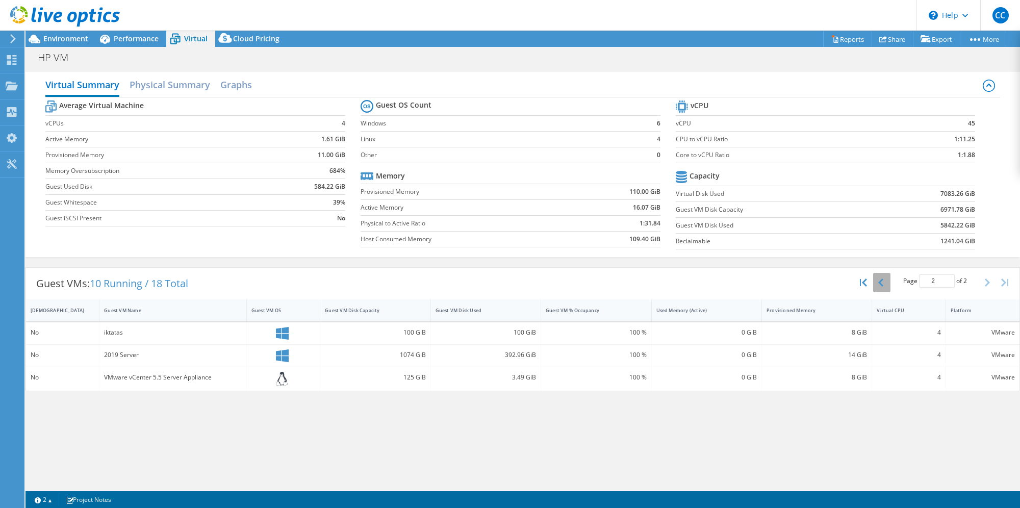
click at [878, 278] on icon "button" at bounding box center [880, 282] width 5 height 8
type input "1"
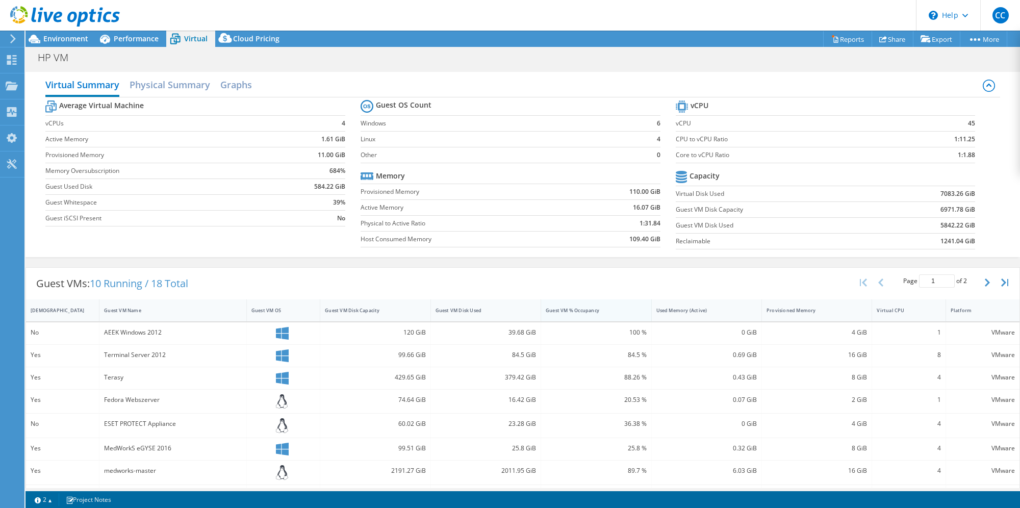
drag, startPoint x: 600, startPoint y: 310, endPoint x: 537, endPoint y: 303, distance: 63.6
click at [541, 303] on div "Guest VM % Occupancy" at bounding box center [589, 310] width 97 height 16
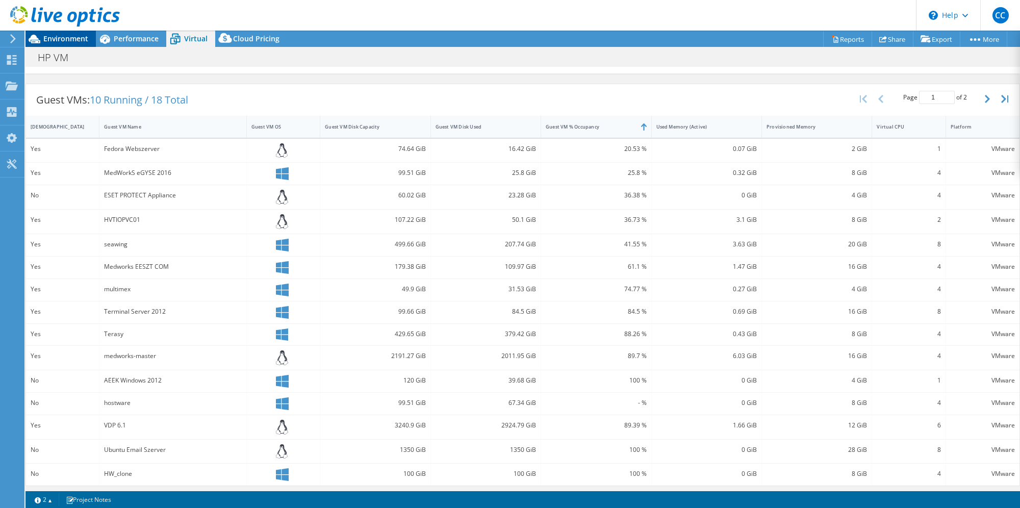
click at [58, 36] on span "Environment" at bounding box center [65, 39] width 45 height 10
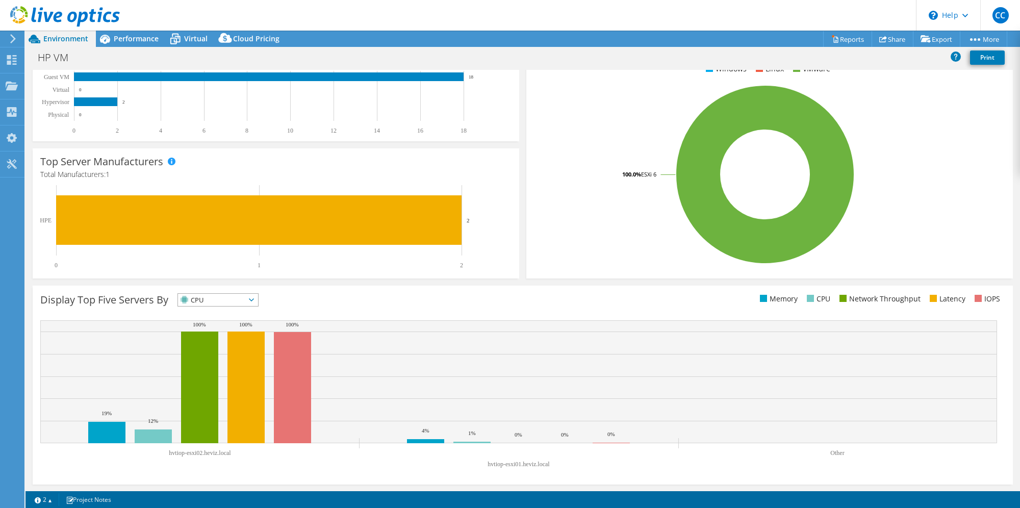
click at [16, 39] on icon at bounding box center [13, 38] width 8 height 9
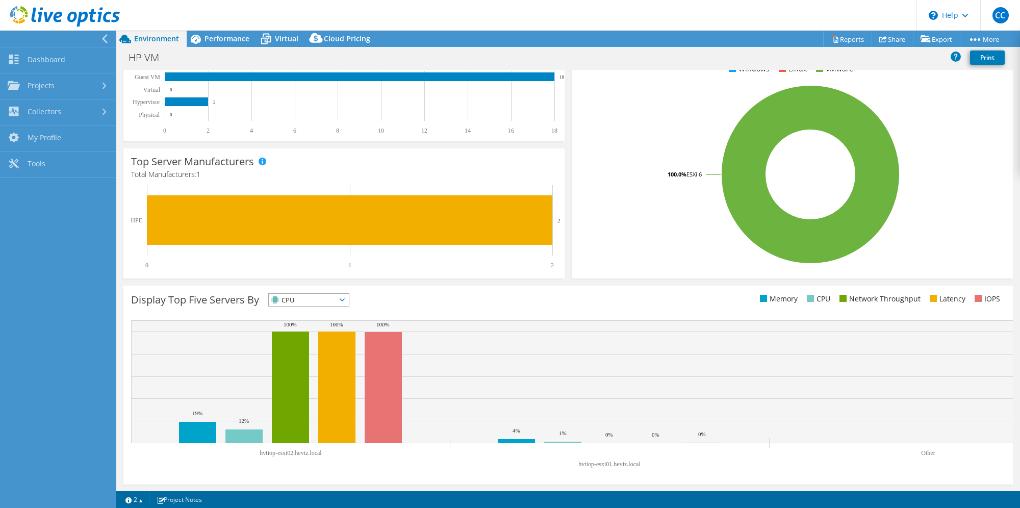
scroll to position [176, 0]
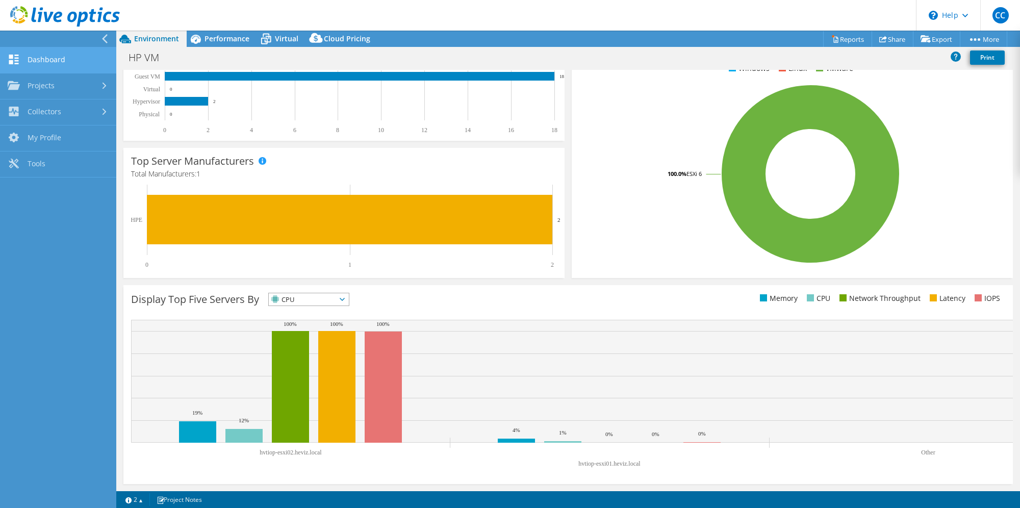
click at [55, 60] on link "Dashboard" at bounding box center [58, 60] width 116 height 26
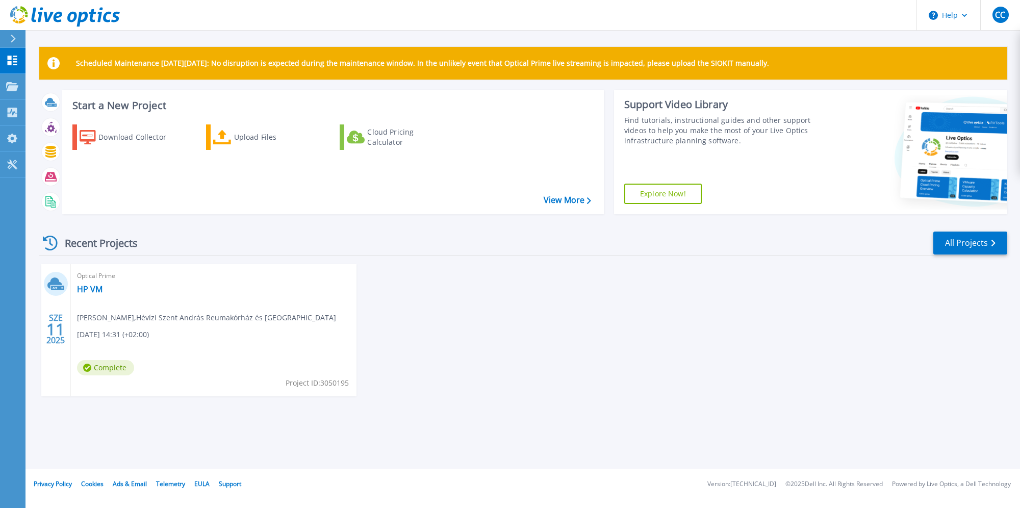
drag, startPoint x: 143, startPoint y: 242, endPoint x: 153, endPoint y: 280, distance: 38.3
click at [159, 246] on div "Recent Projects All Projects" at bounding box center [523, 244] width 968 height 26
